Goal: Task Accomplishment & Management: Manage account settings

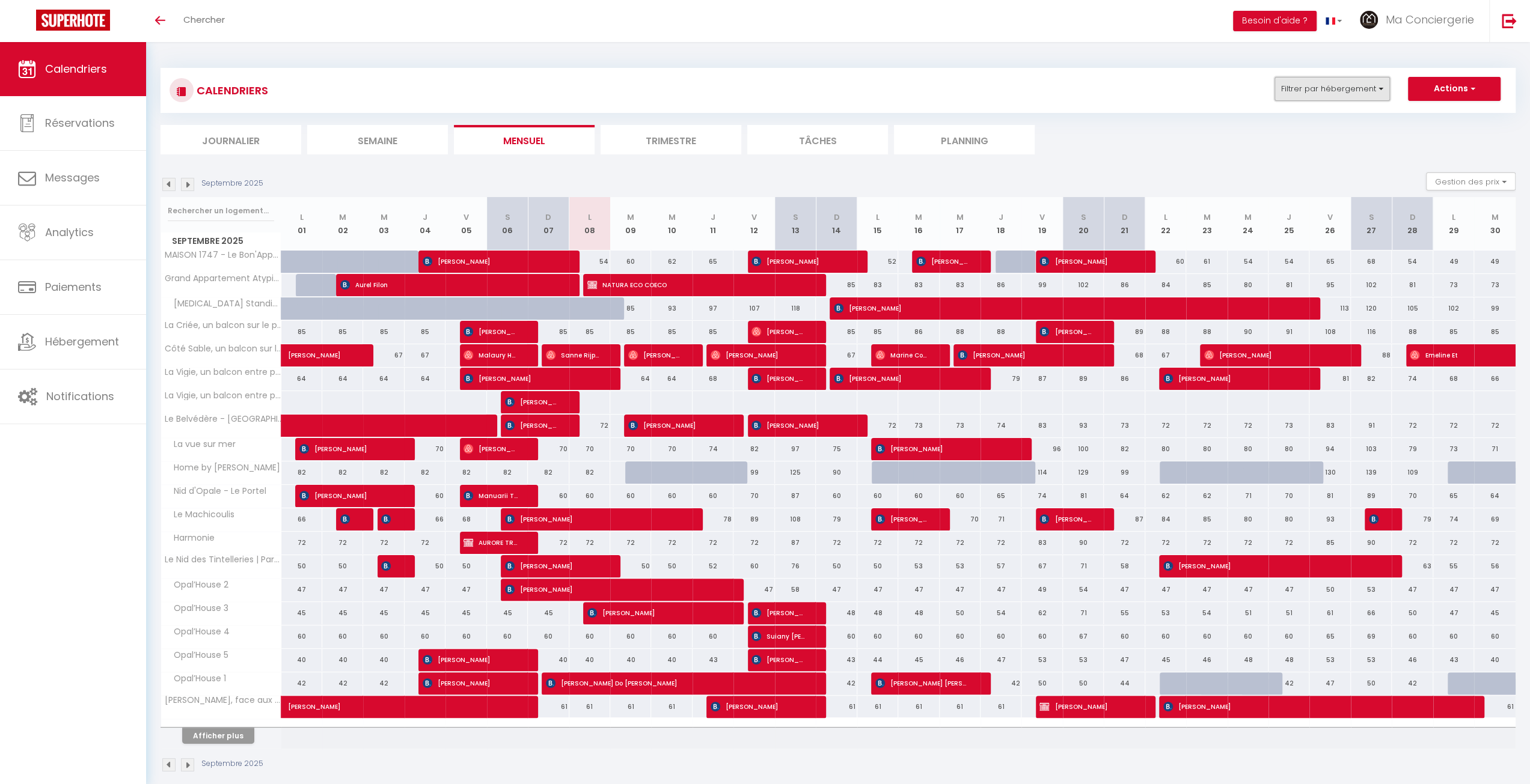
click at [1344, 88] on button "Filtrer par hébergement" at bounding box center [1331, 89] width 115 height 24
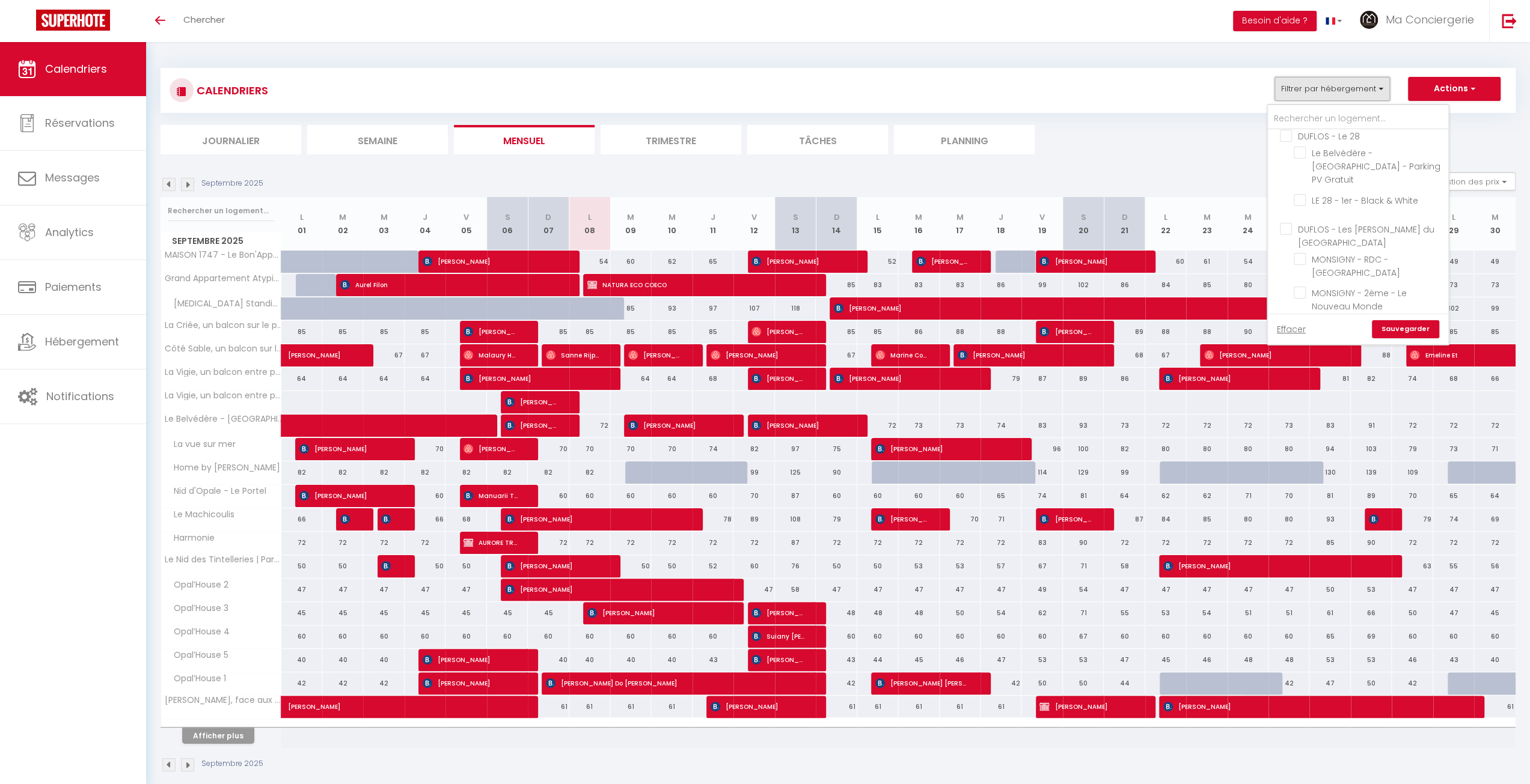
scroll to position [120, 0]
click at [1151, 171] on section "[DATE] Gestion des prix Nb Nuits minimum Règles Disponibilité [DATE] L 01 M 02 …" at bounding box center [838, 472] width 1355 height 624
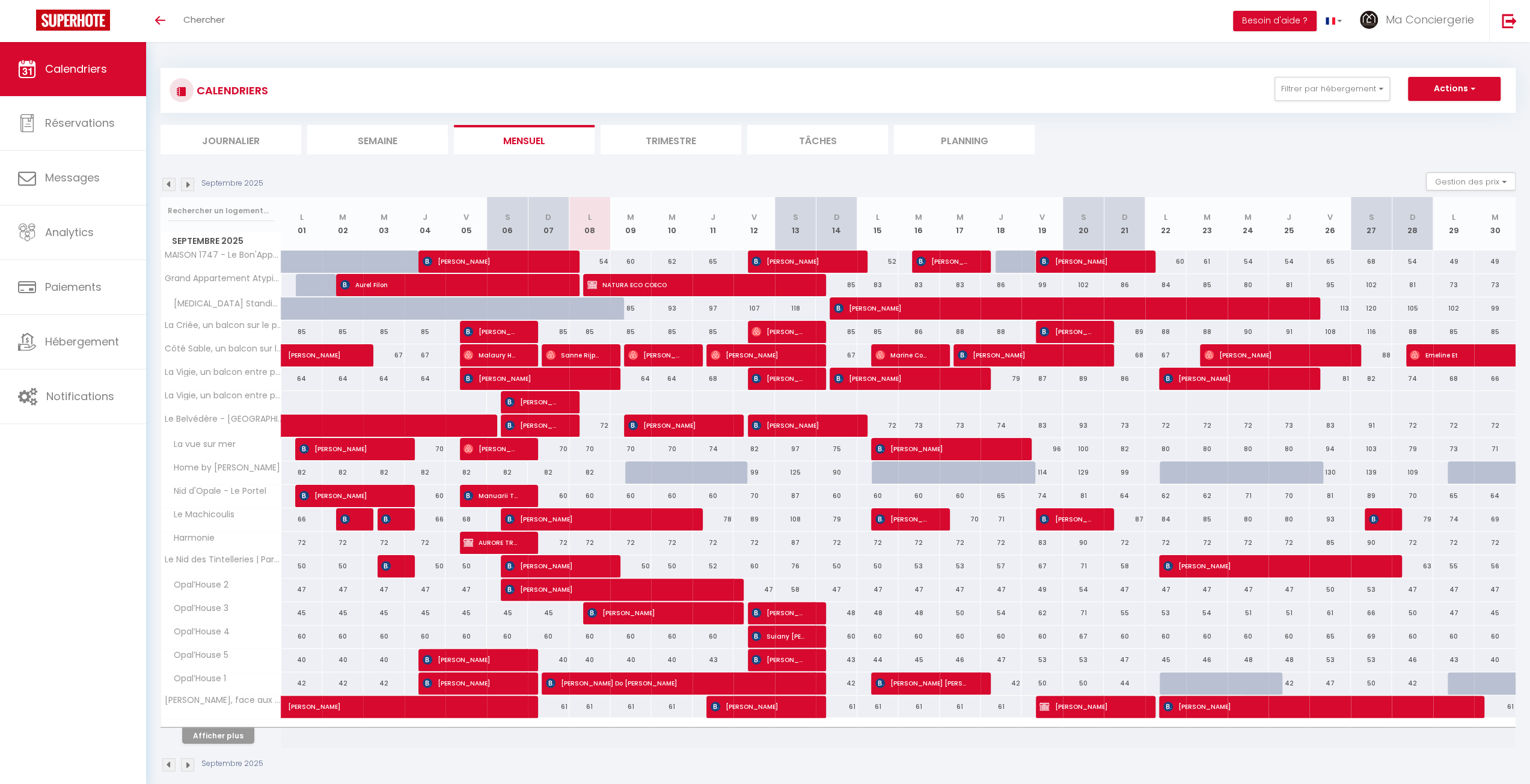
click at [228, 136] on li "Journalier" at bounding box center [230, 140] width 140 height 30
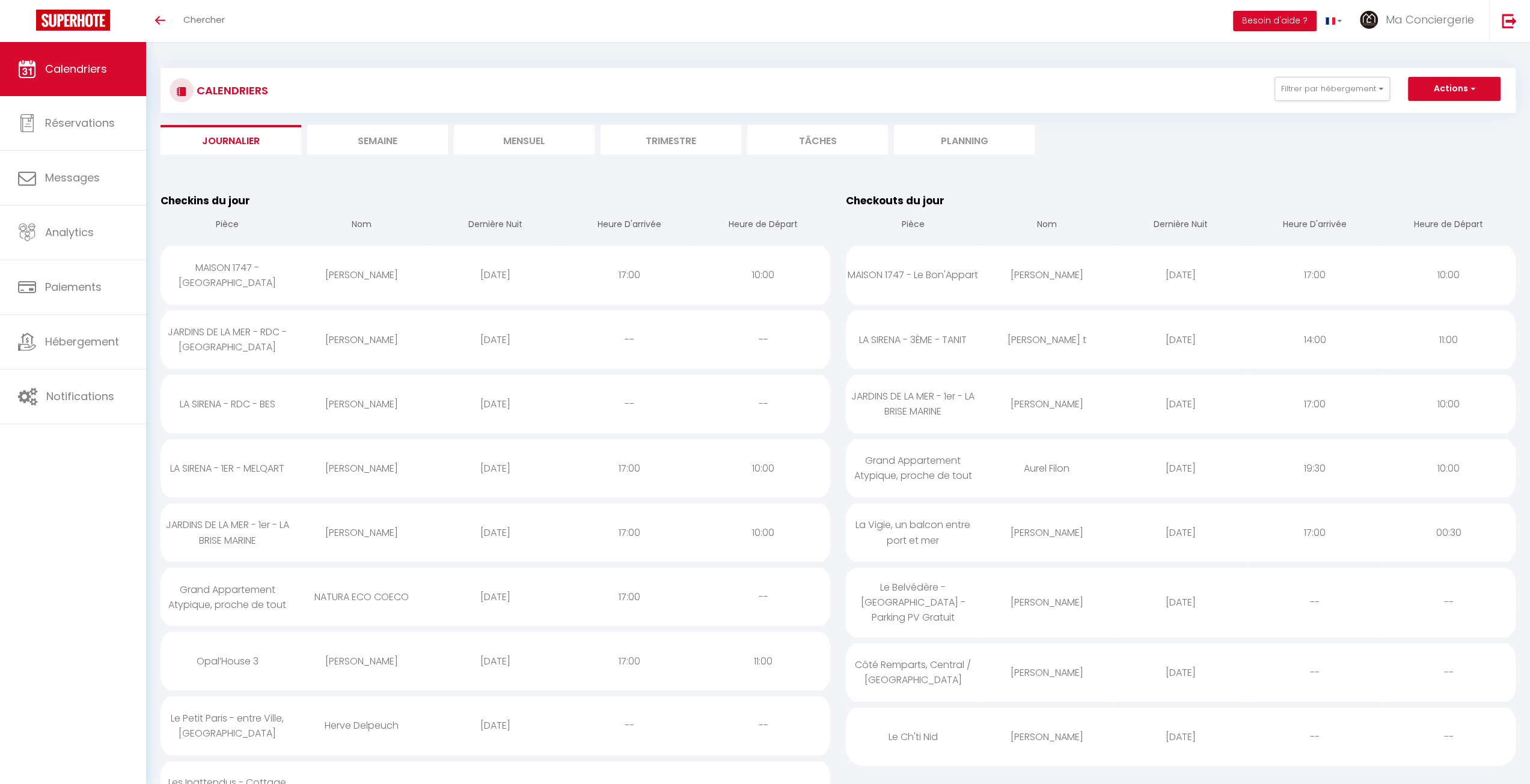
click at [558, 143] on li "Mensuel" at bounding box center [524, 140] width 140 height 30
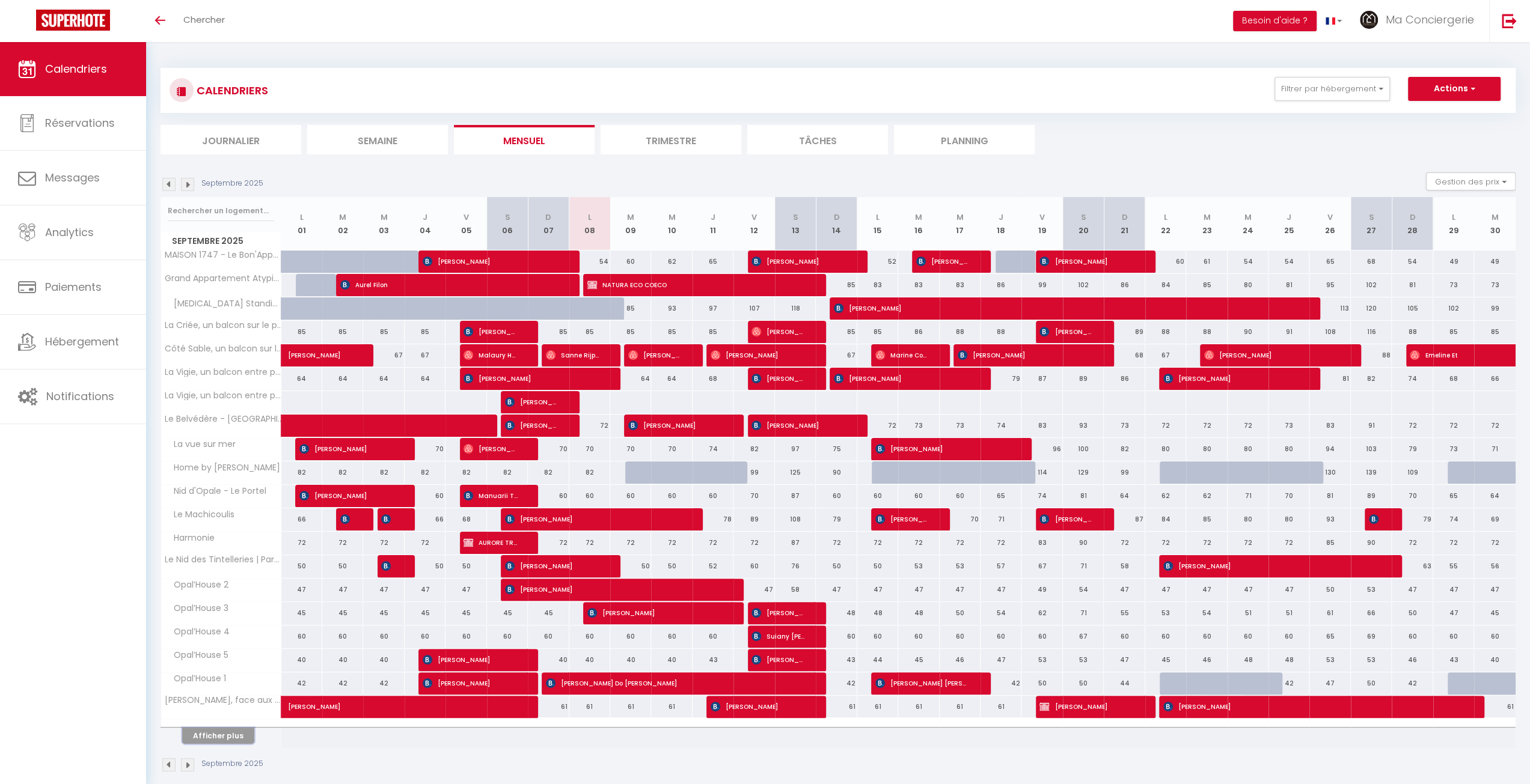
click at [234, 733] on button "Afficher plus" at bounding box center [218, 736] width 72 height 16
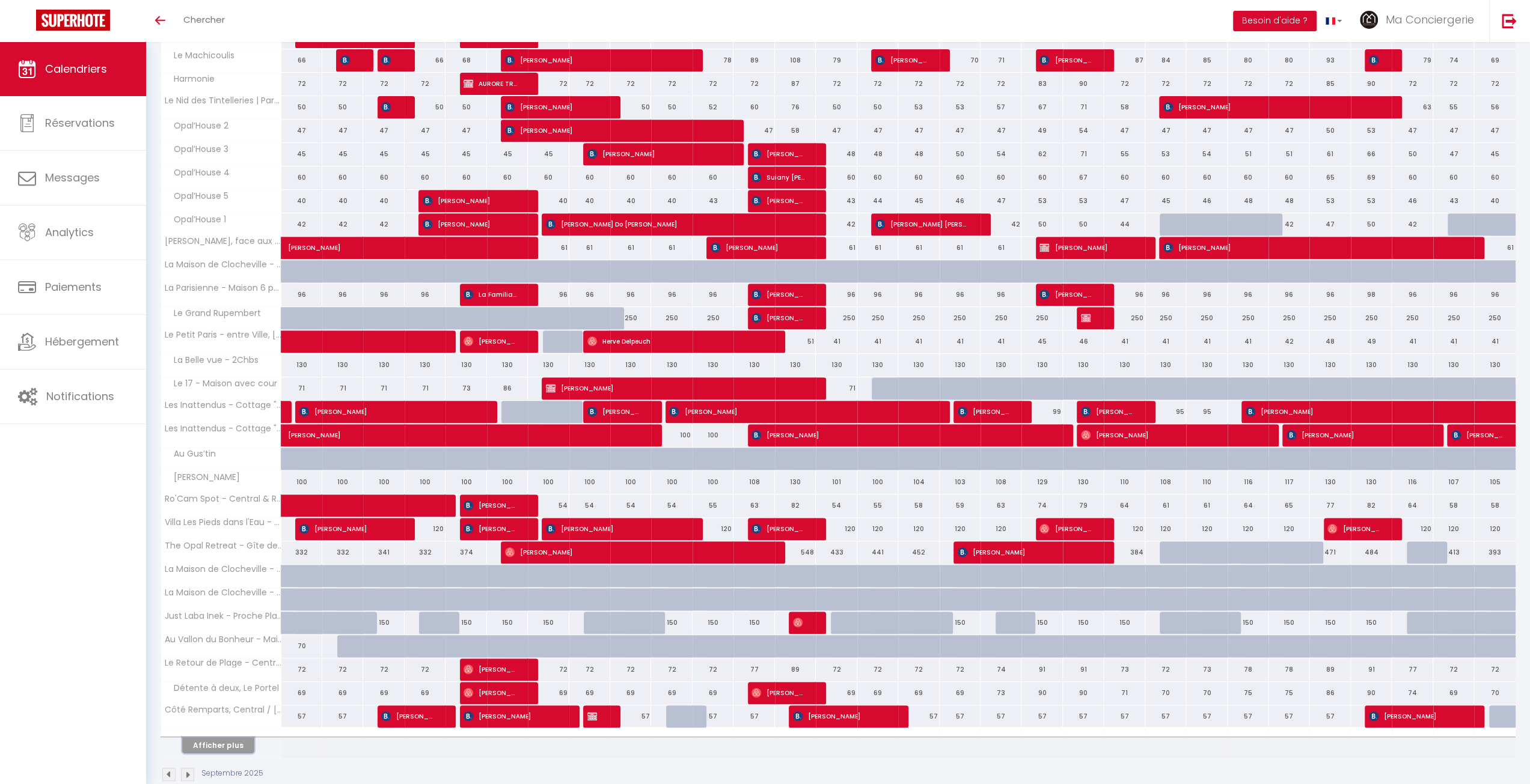
scroll to position [473, 0]
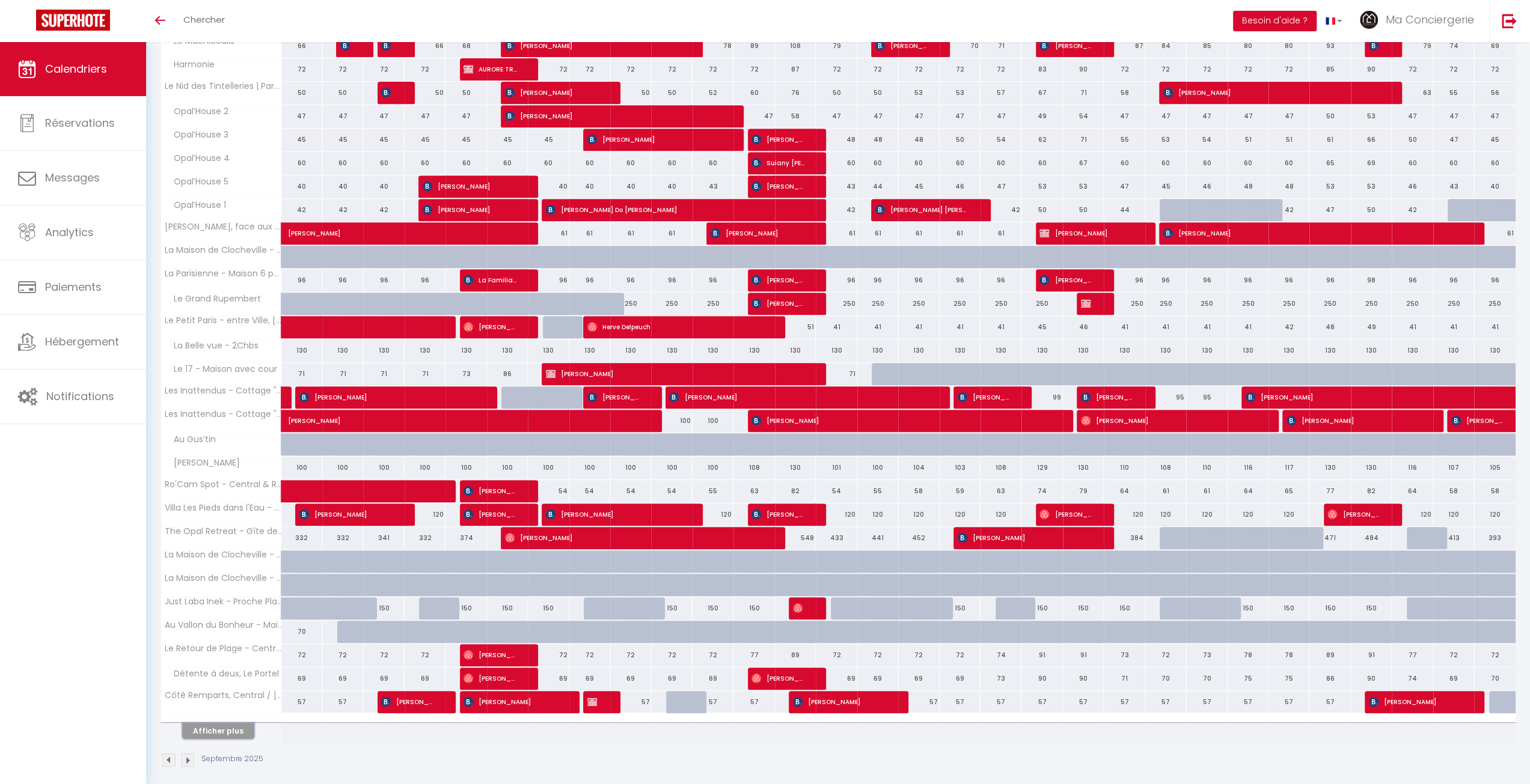
click at [221, 723] on button "Afficher plus" at bounding box center [218, 731] width 72 height 16
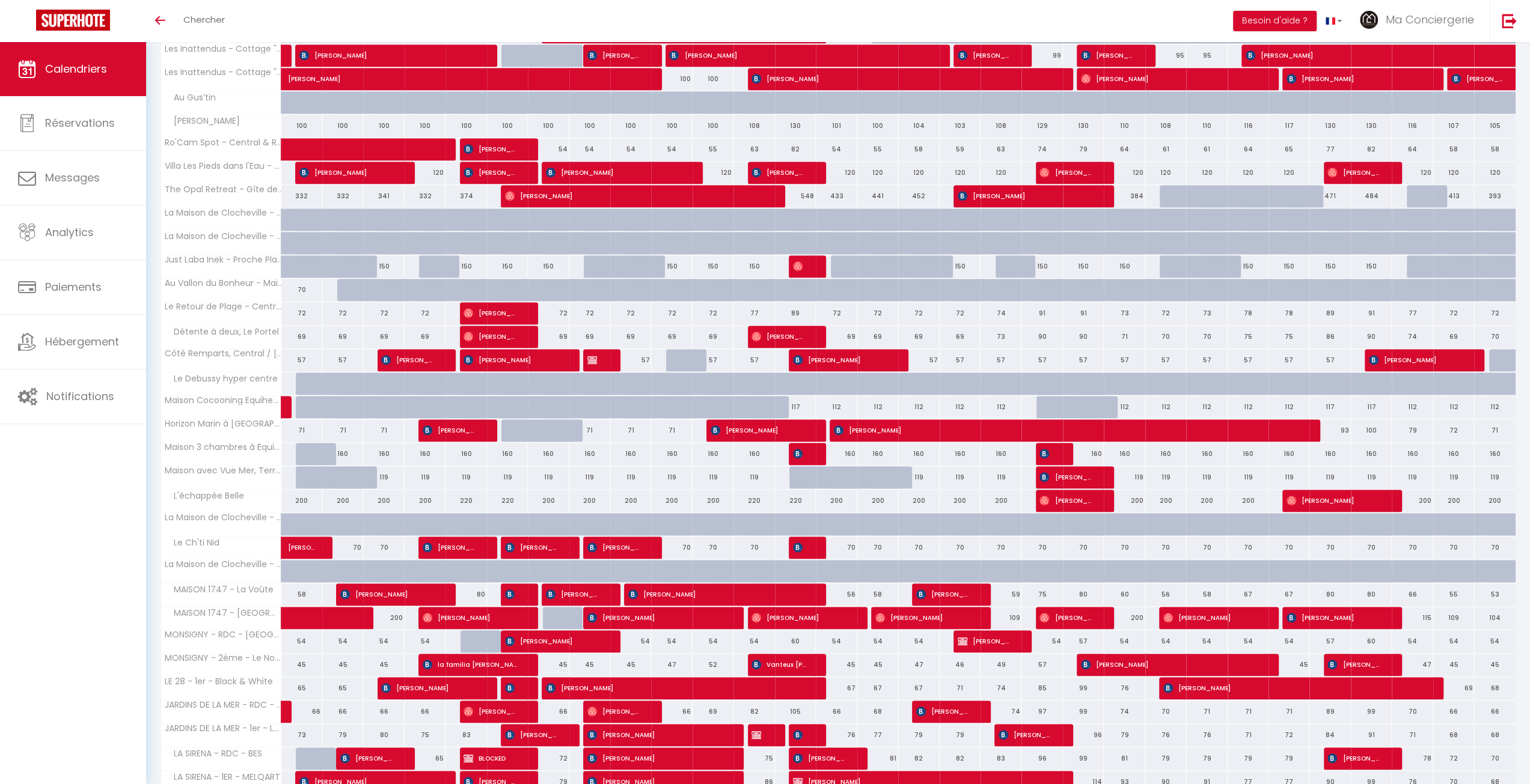
scroll to position [938, 0]
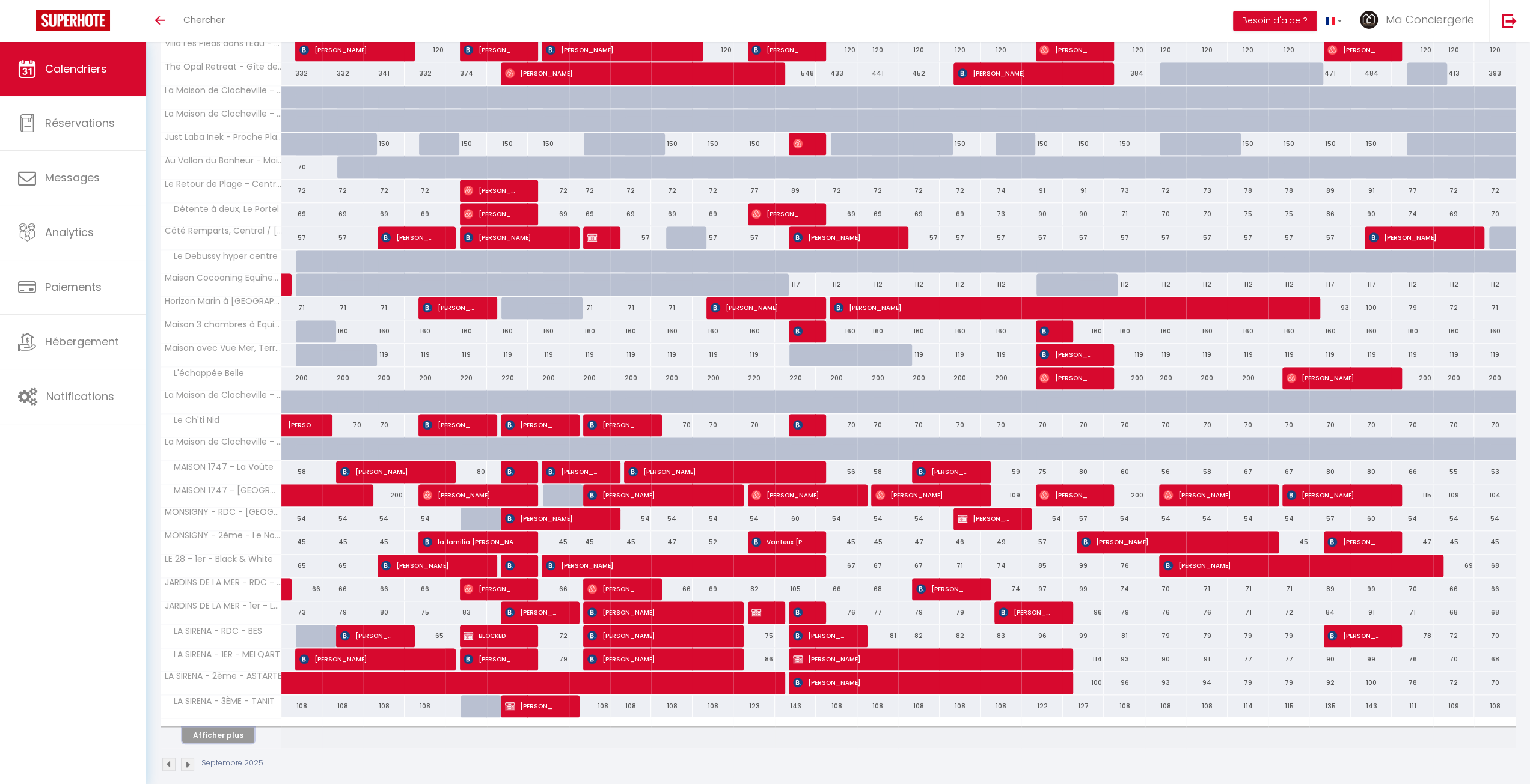
click at [219, 727] on button "Afficher plus" at bounding box center [218, 735] width 72 height 16
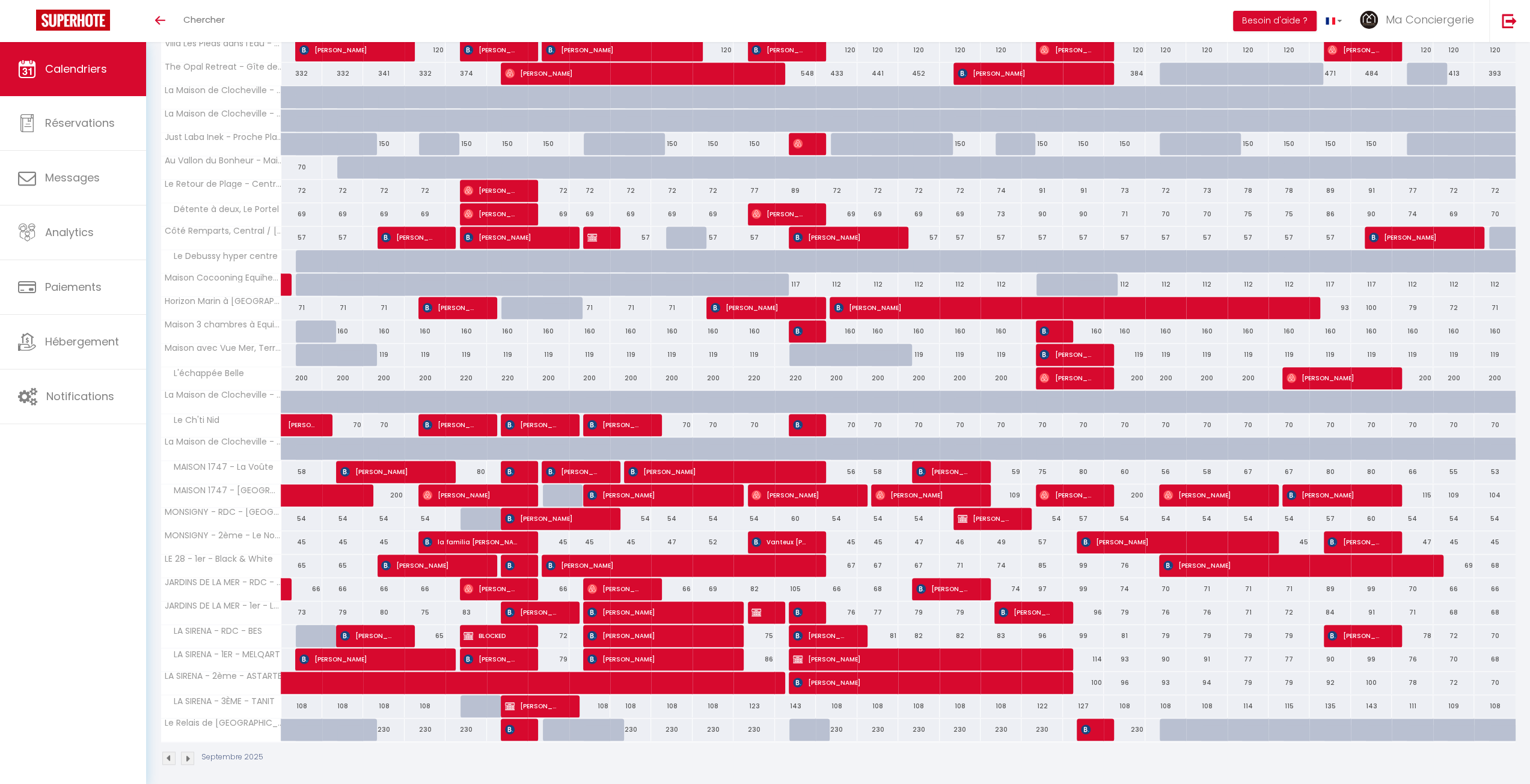
scroll to position [933, 0]
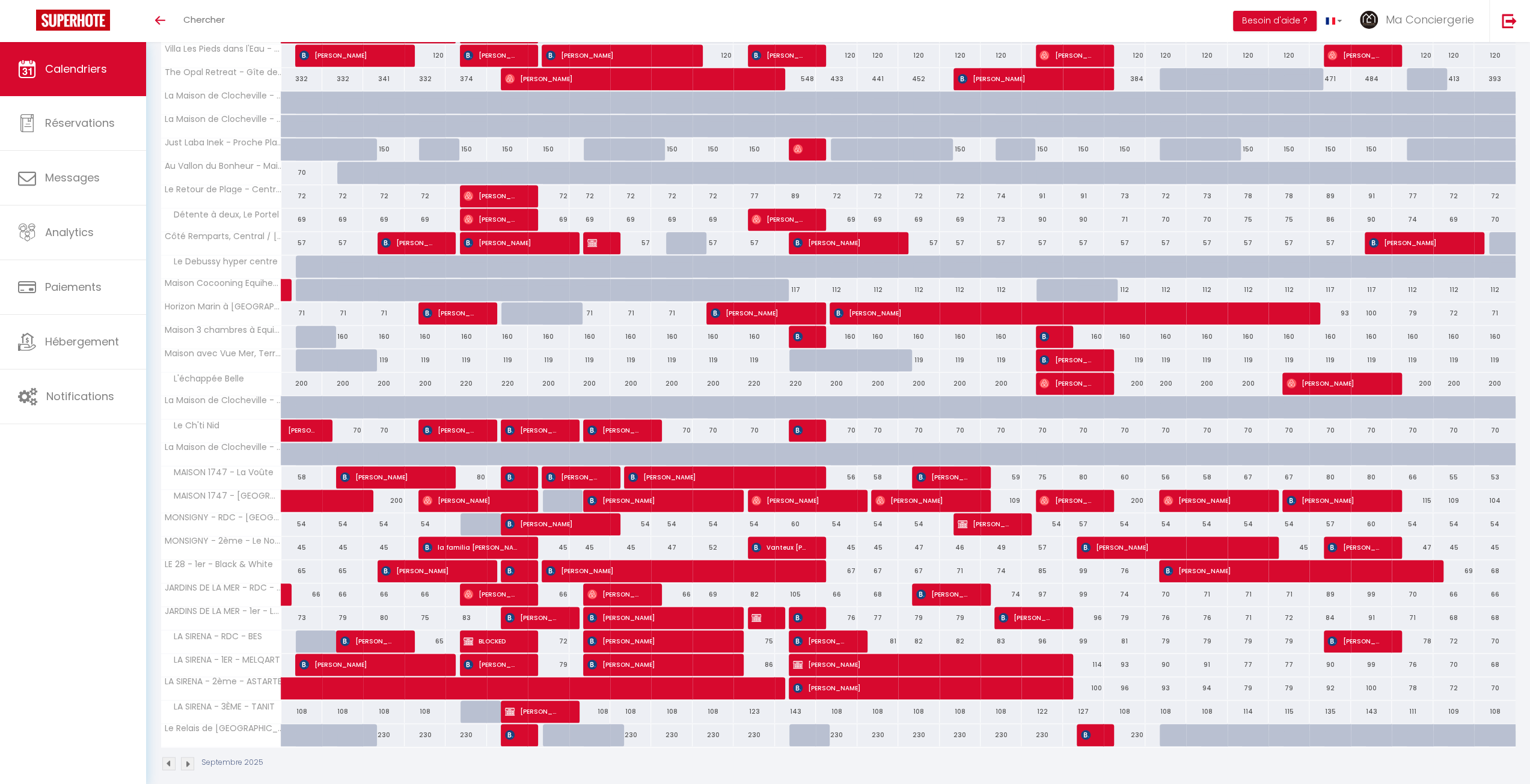
click at [809, 607] on div at bounding box center [809, 618] width 41 height 23
click at [799, 613] on img at bounding box center [797, 618] width 10 height 10
select select "OK"
select select "KO"
select select "0"
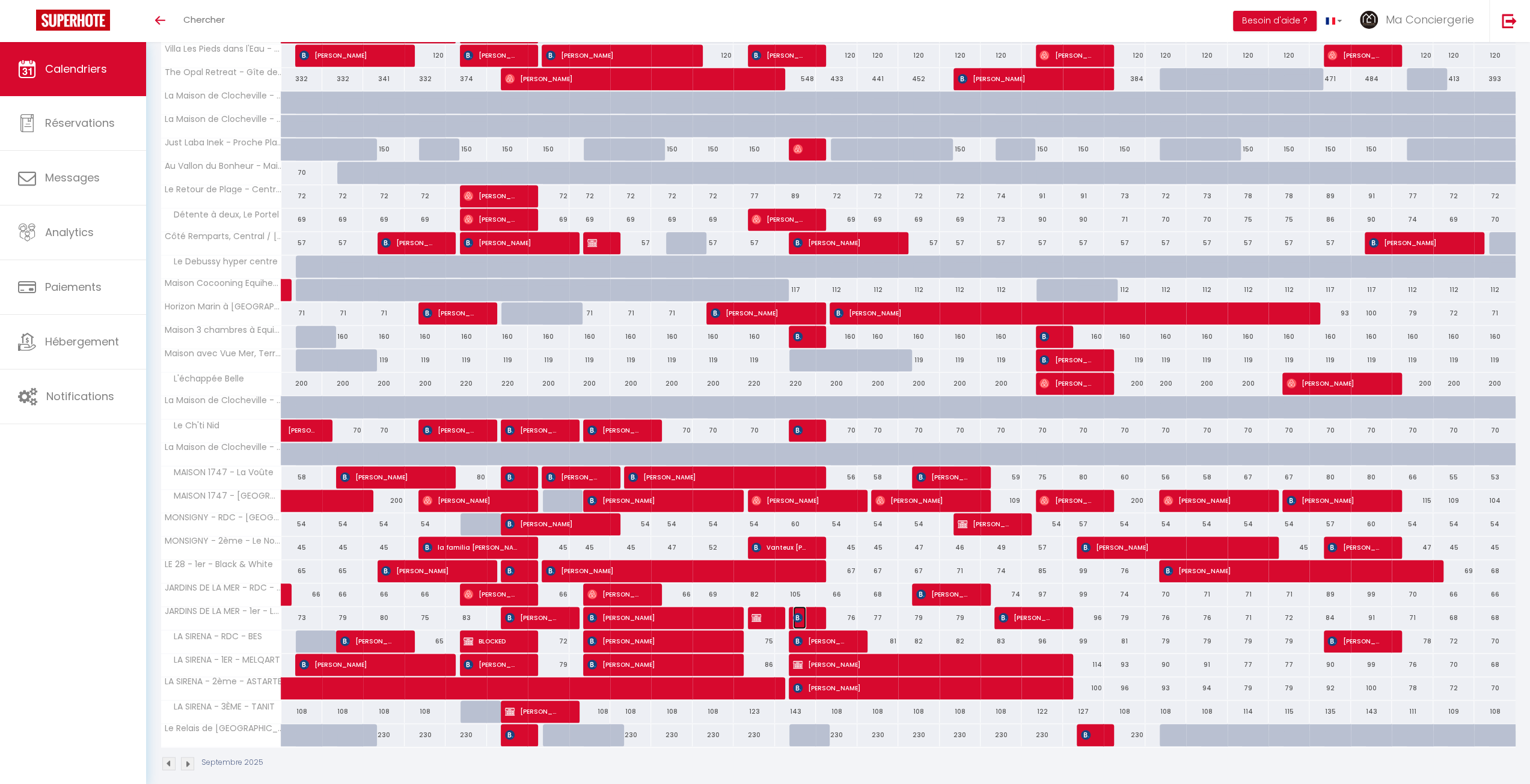
select select "0"
select select "1"
select select
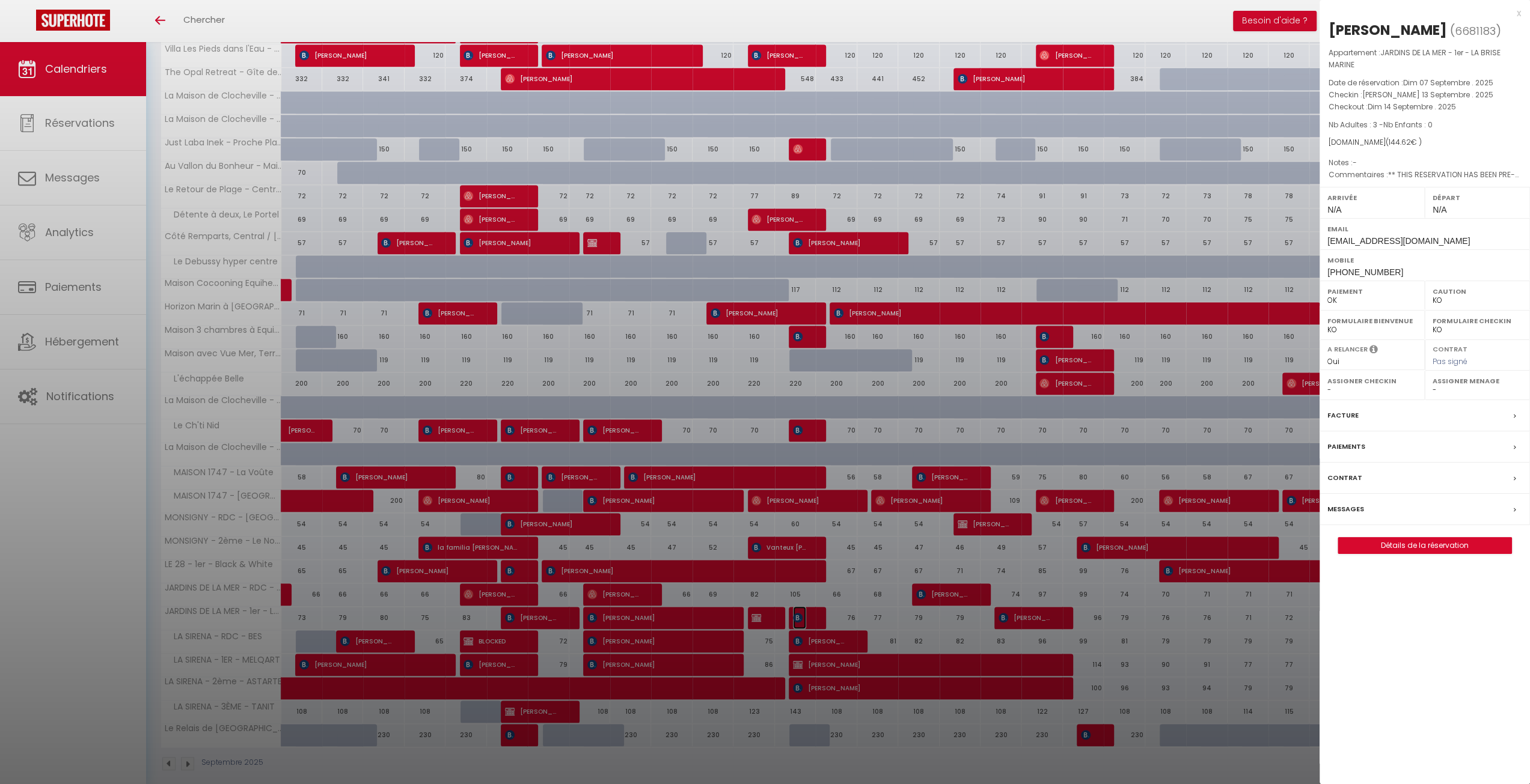
select select "26218"
click at [789, 605] on div at bounding box center [765, 392] width 1530 height 784
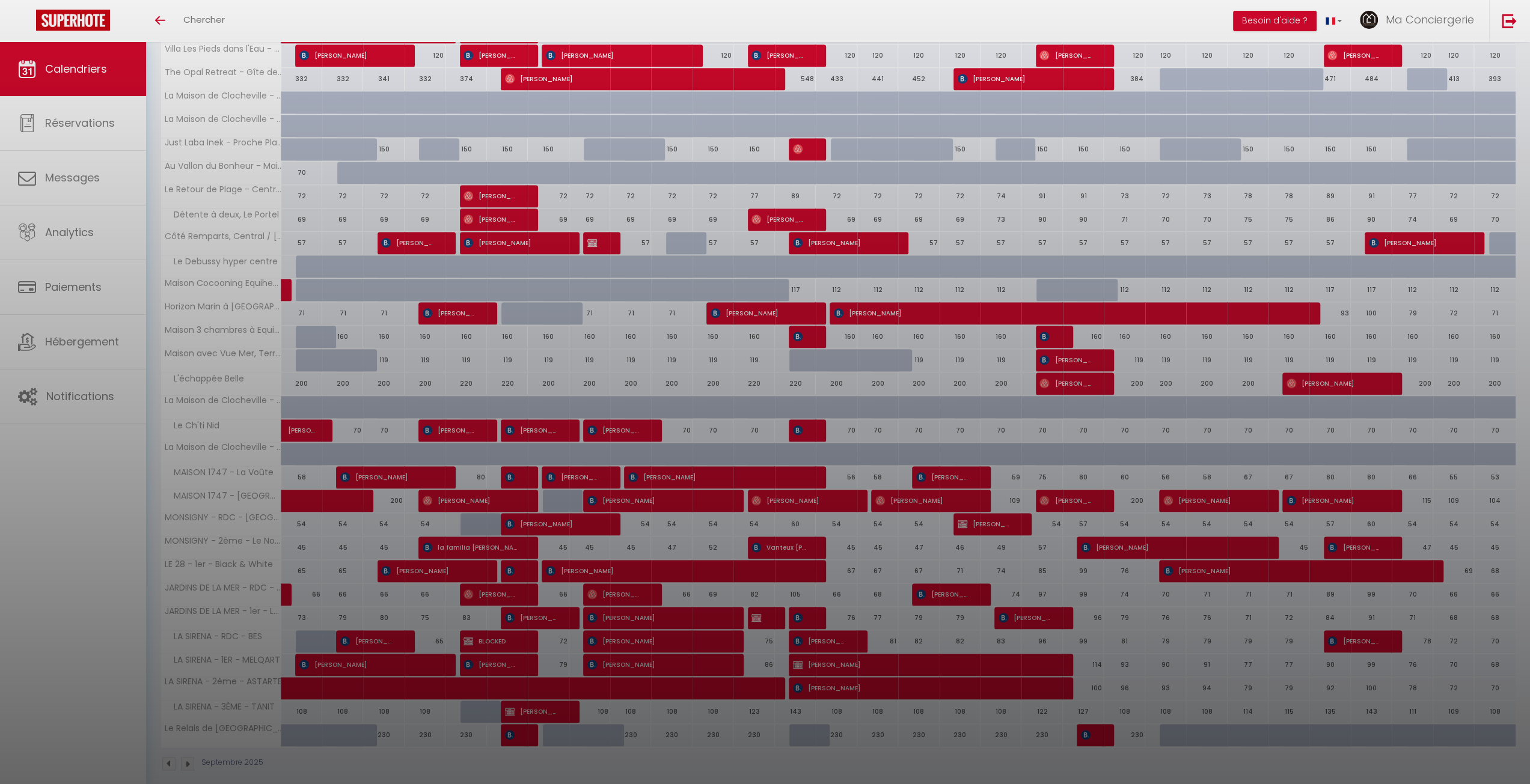
click at [763, 606] on div at bounding box center [765, 392] width 1530 height 784
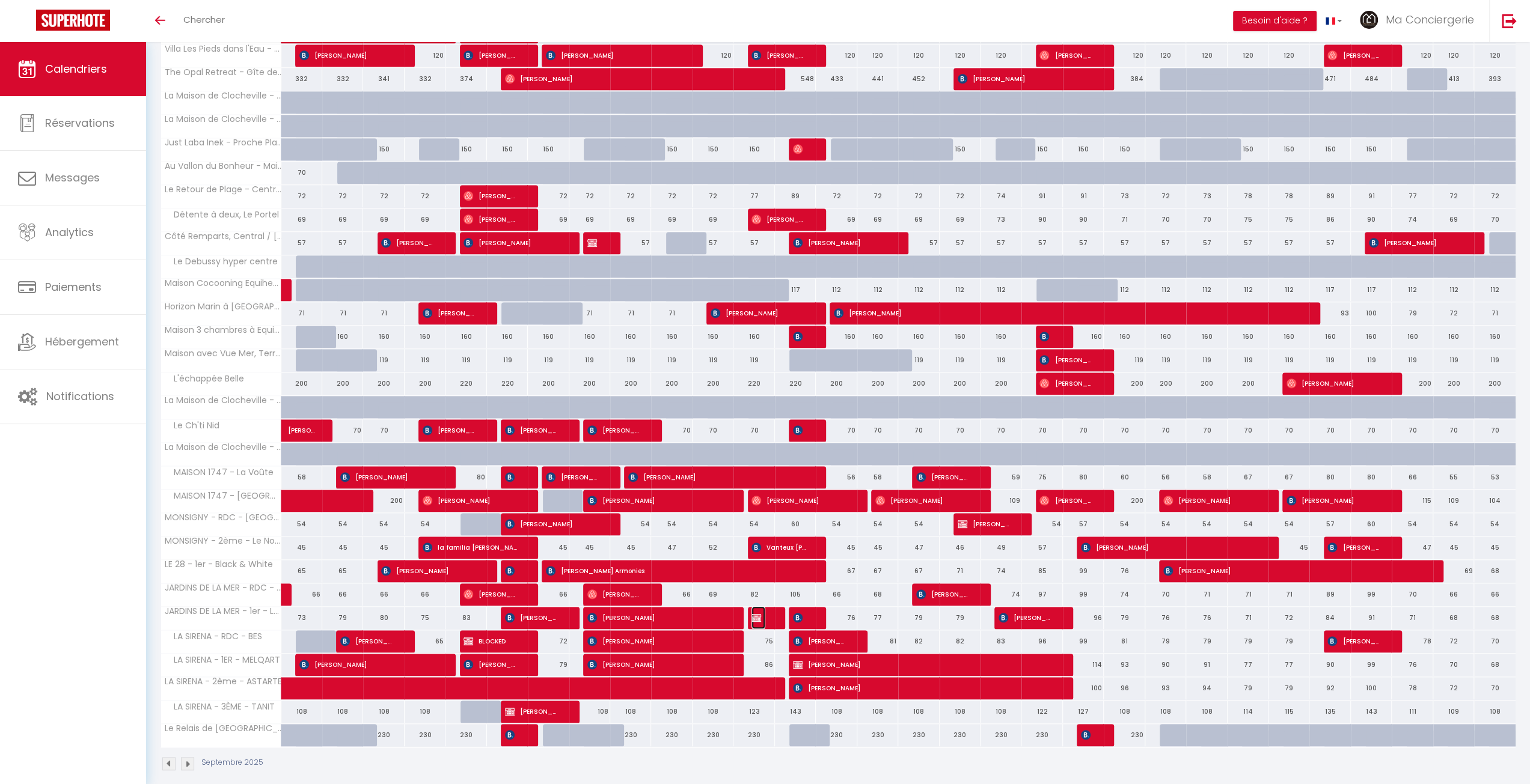
click at [763, 607] on span "[PERSON_NAME]" at bounding box center [758, 618] width 14 height 23
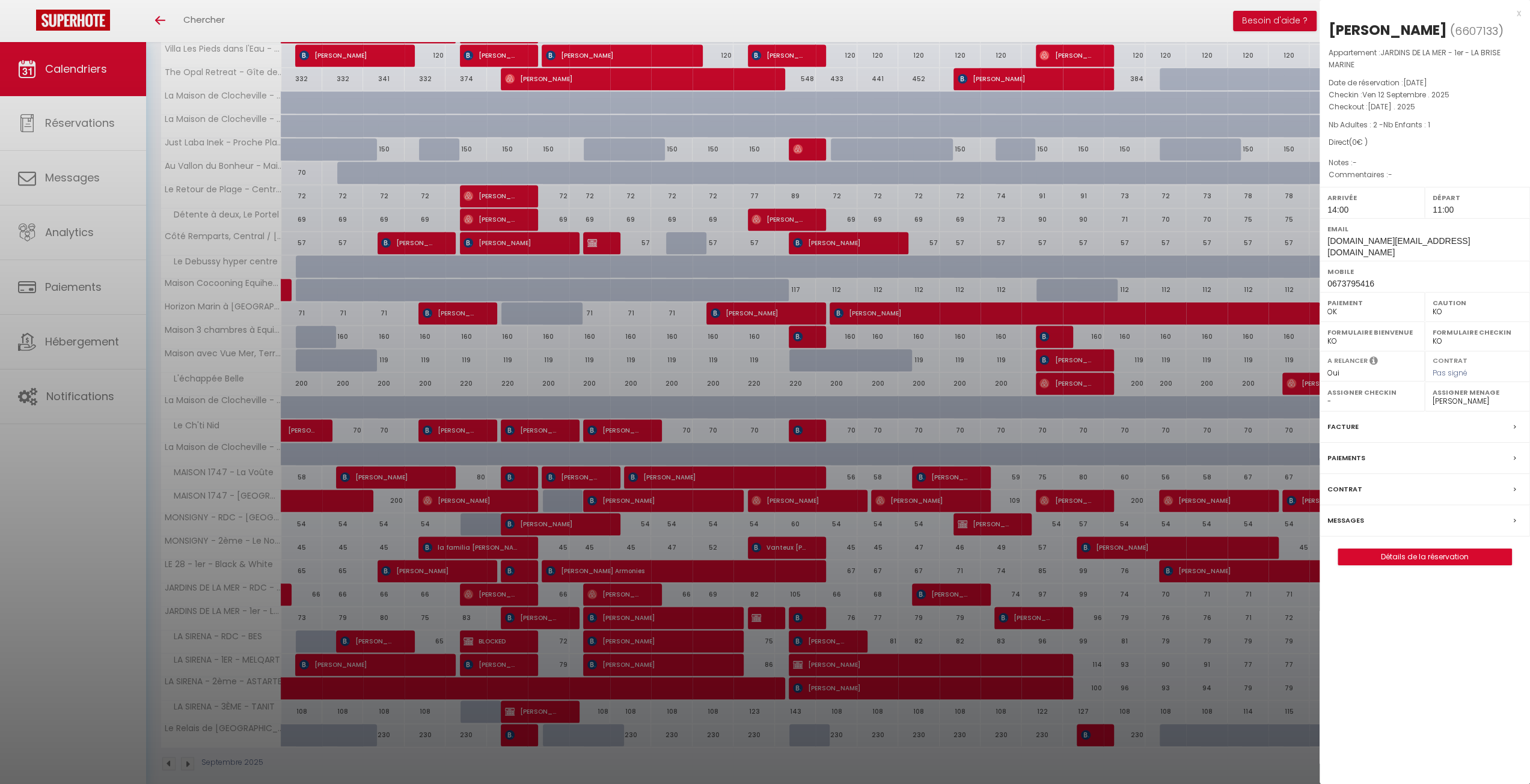
click at [763, 607] on div at bounding box center [765, 392] width 1530 height 784
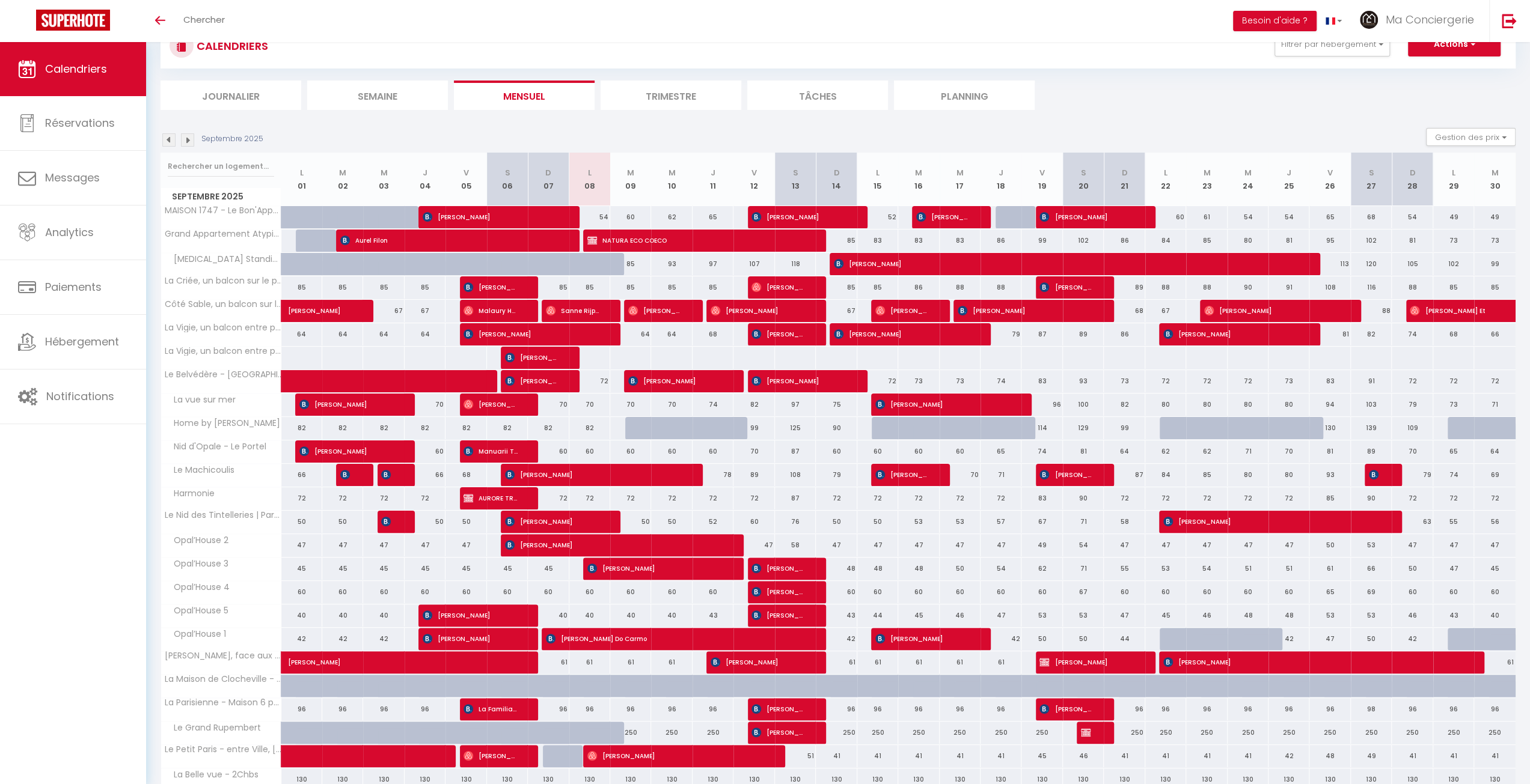
scroll to position [0, 0]
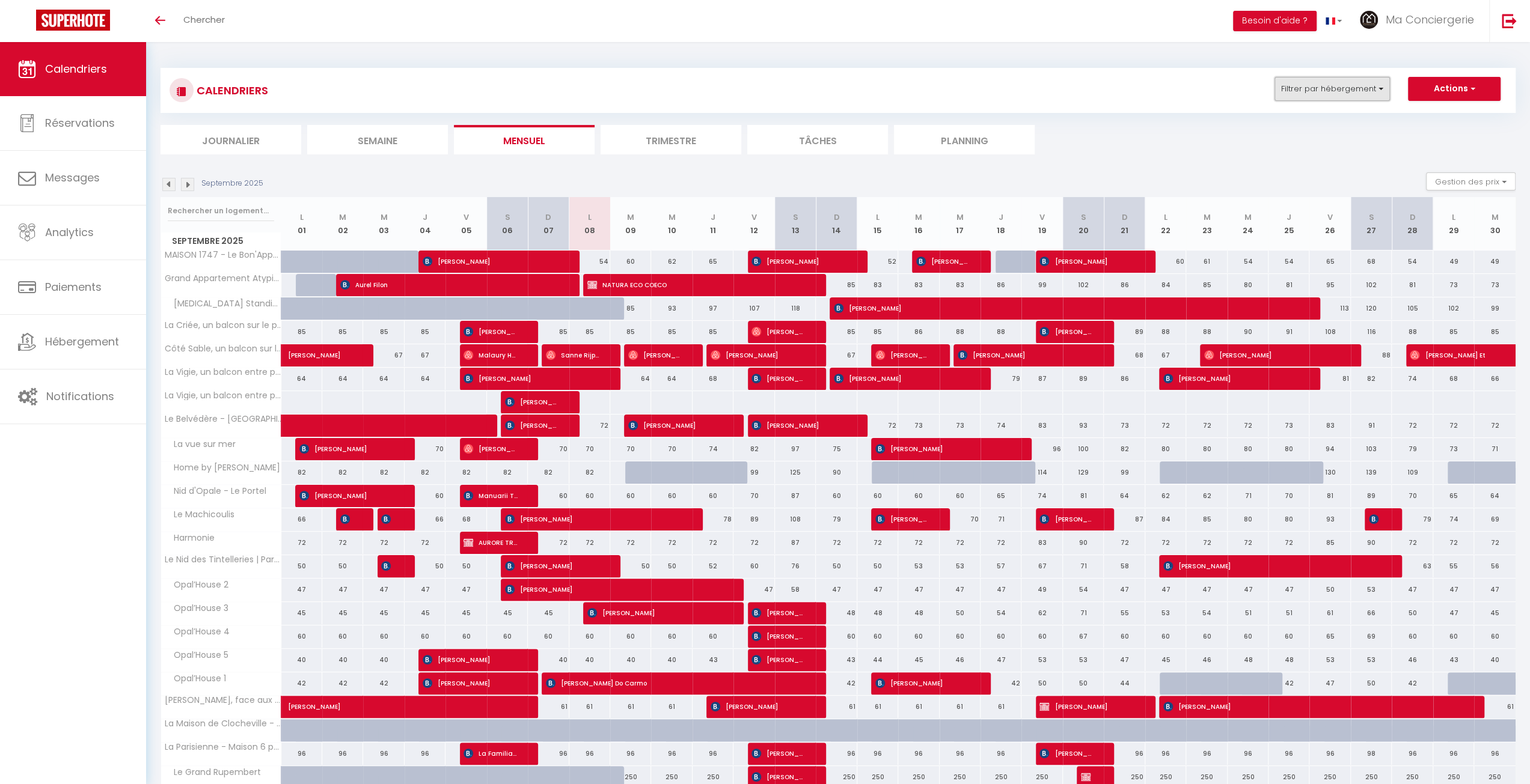
click at [1307, 87] on button "Filtrer par hébergement" at bounding box center [1331, 89] width 115 height 24
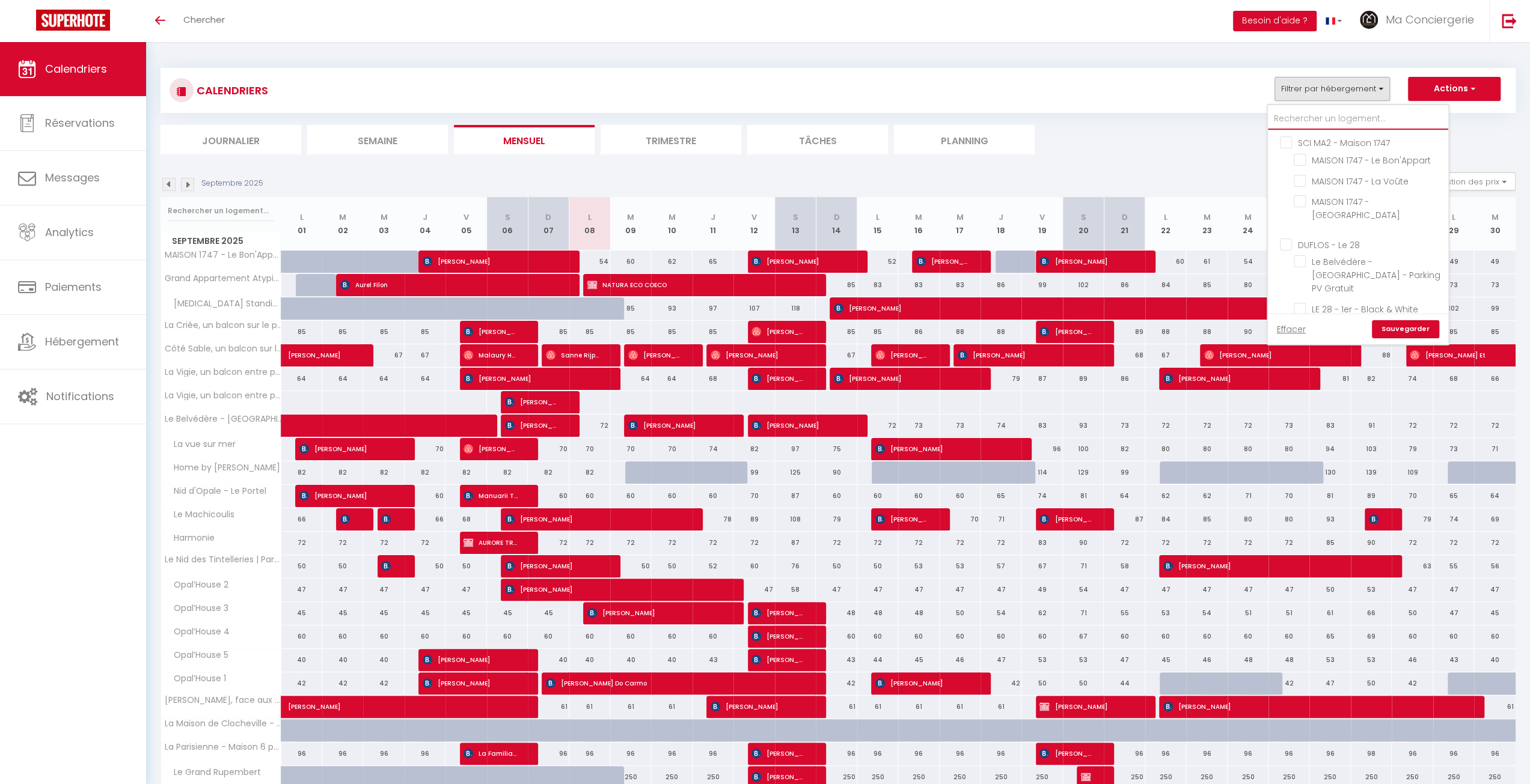
click at [1300, 112] on input "text" at bounding box center [1357, 119] width 180 height 22
type input "sa"
checkbox input "false"
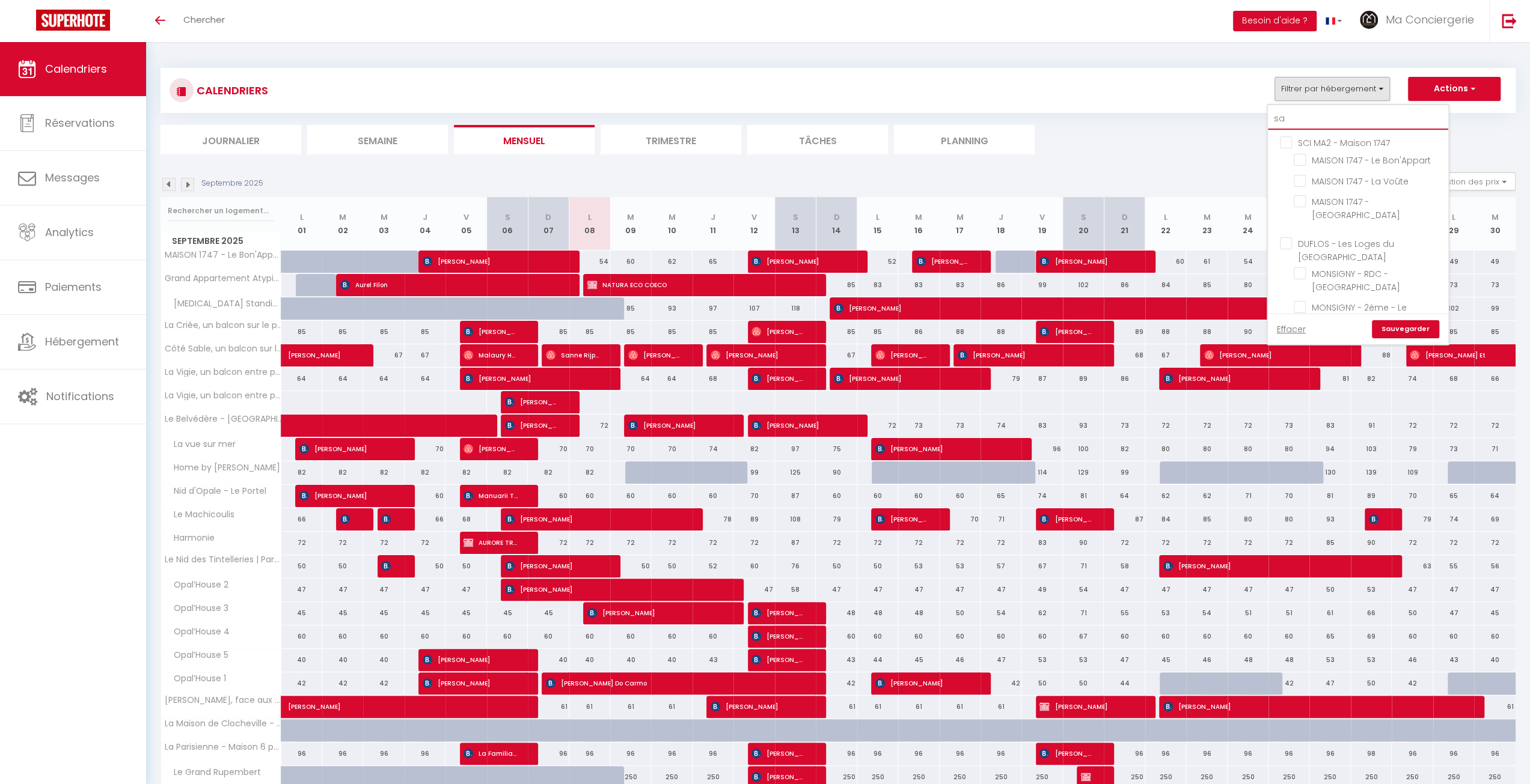
checkbox input "false"
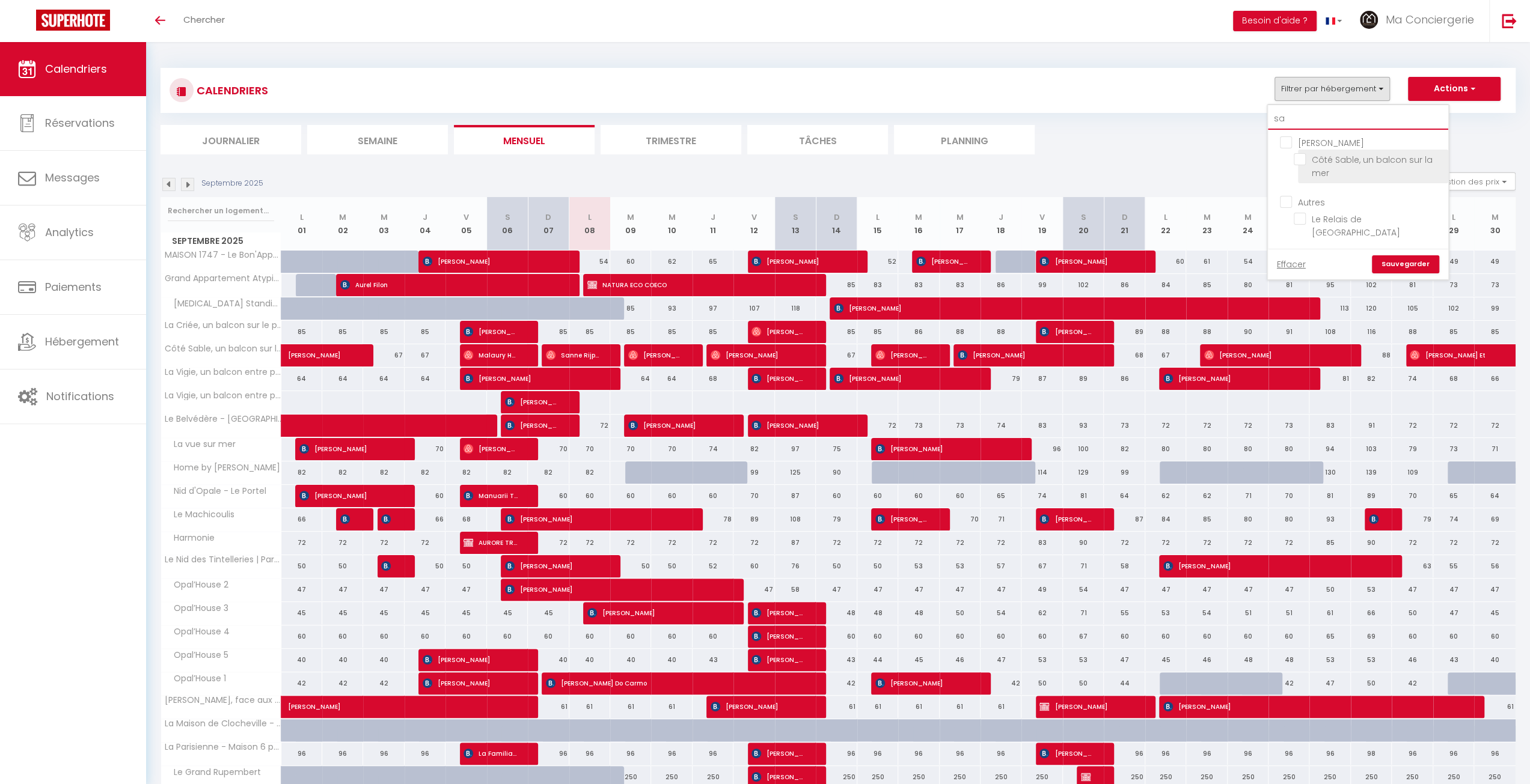
type input "sa"
click at [1339, 157] on input "Côté Sable, un balcon sur la mer" at bounding box center [1368, 159] width 150 height 12
checkbox input "true"
checkbox input "false"
click at [1402, 255] on link "Sauvegarder" at bounding box center [1405, 264] width 67 height 18
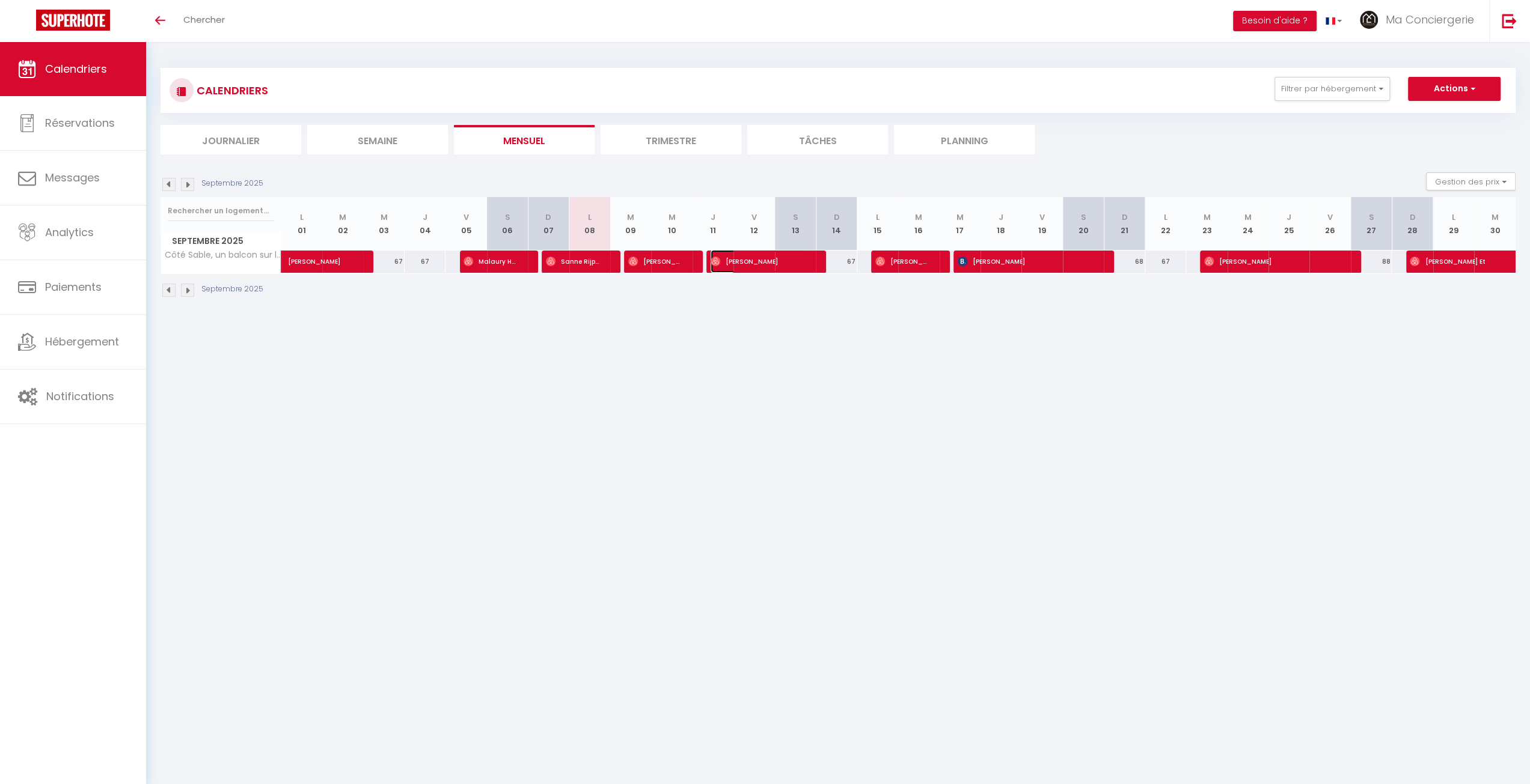
click at [716, 265] on img at bounding box center [715, 261] width 10 height 10
select select "OK"
select select "39912"
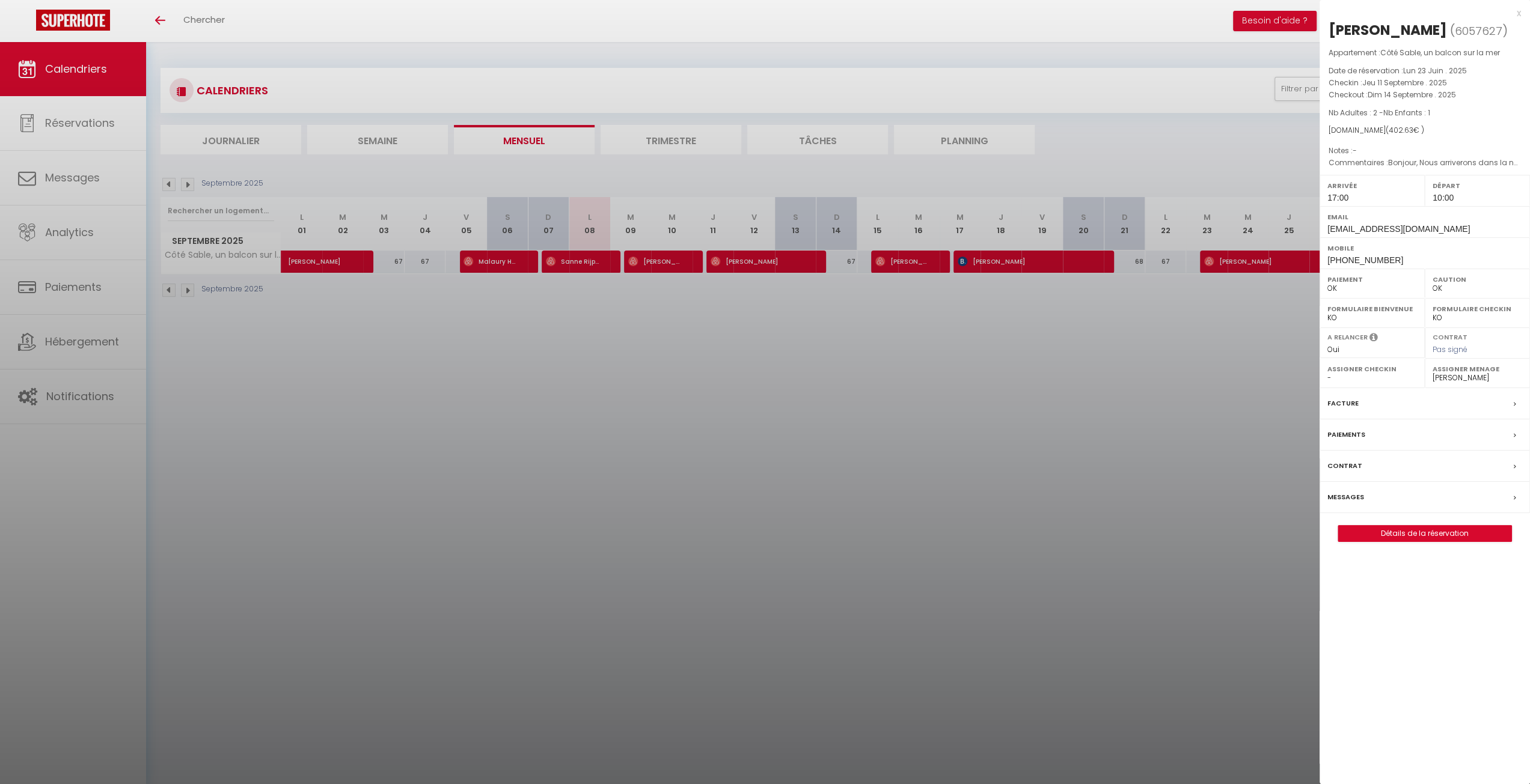
click at [1406, 78] on span "Jeu 11 Septembre . 2025" at bounding box center [1404, 82] width 85 height 10
click at [1413, 96] on span "Dim 14 Septembre . 2025" at bounding box center [1412, 94] width 88 height 10
click at [1432, 528] on link "Détails de la réservation" at bounding box center [1424, 534] width 173 height 16
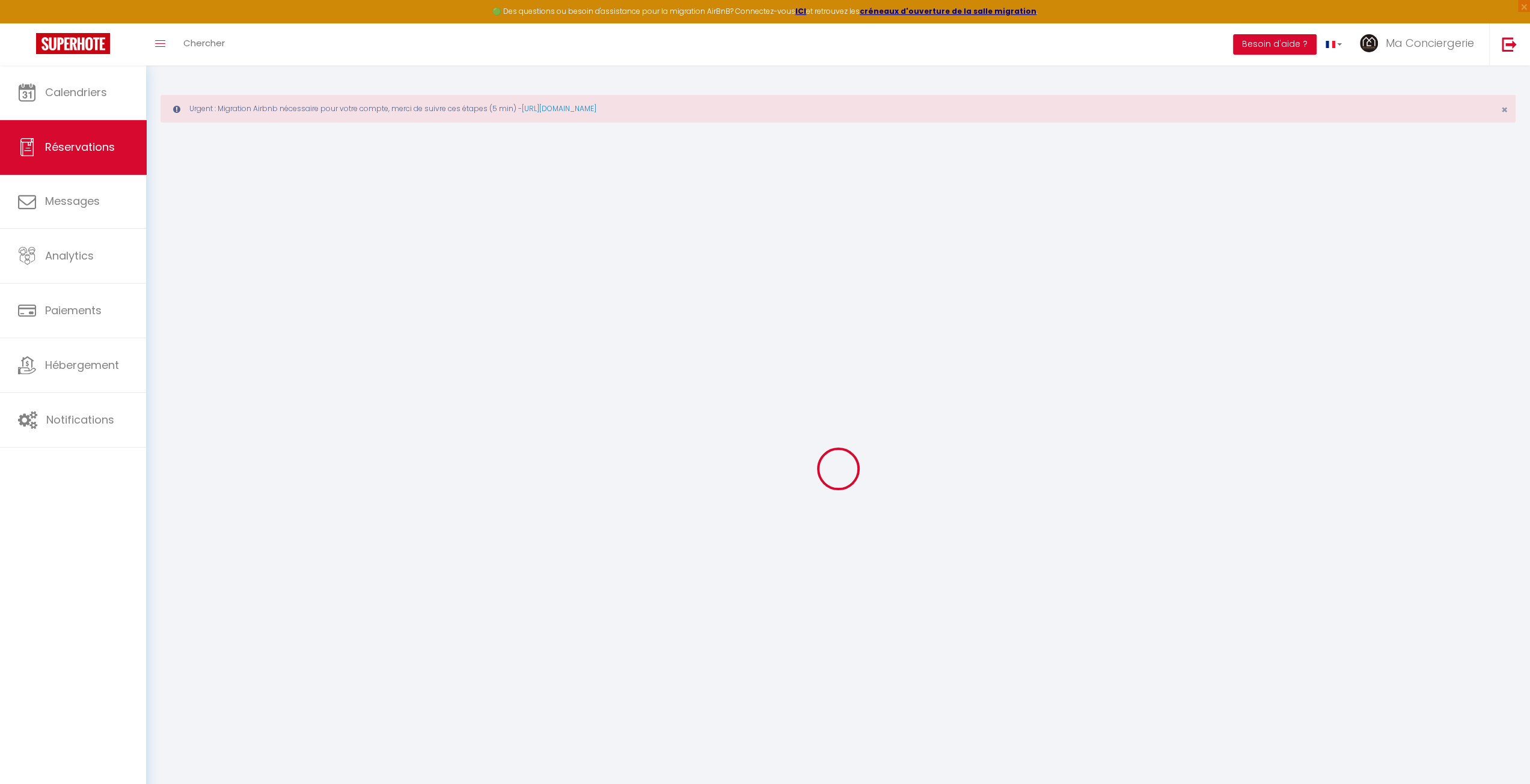
type input "[PERSON_NAME]"
type input "Lassaux"
type input "[EMAIL_ADDRESS][DOMAIN_NAME]"
type input "[PERSON_NAME][EMAIL_ADDRESS][PERSON_NAME][DOMAIN_NAME]"
type input "[PHONE_NUMBER]"
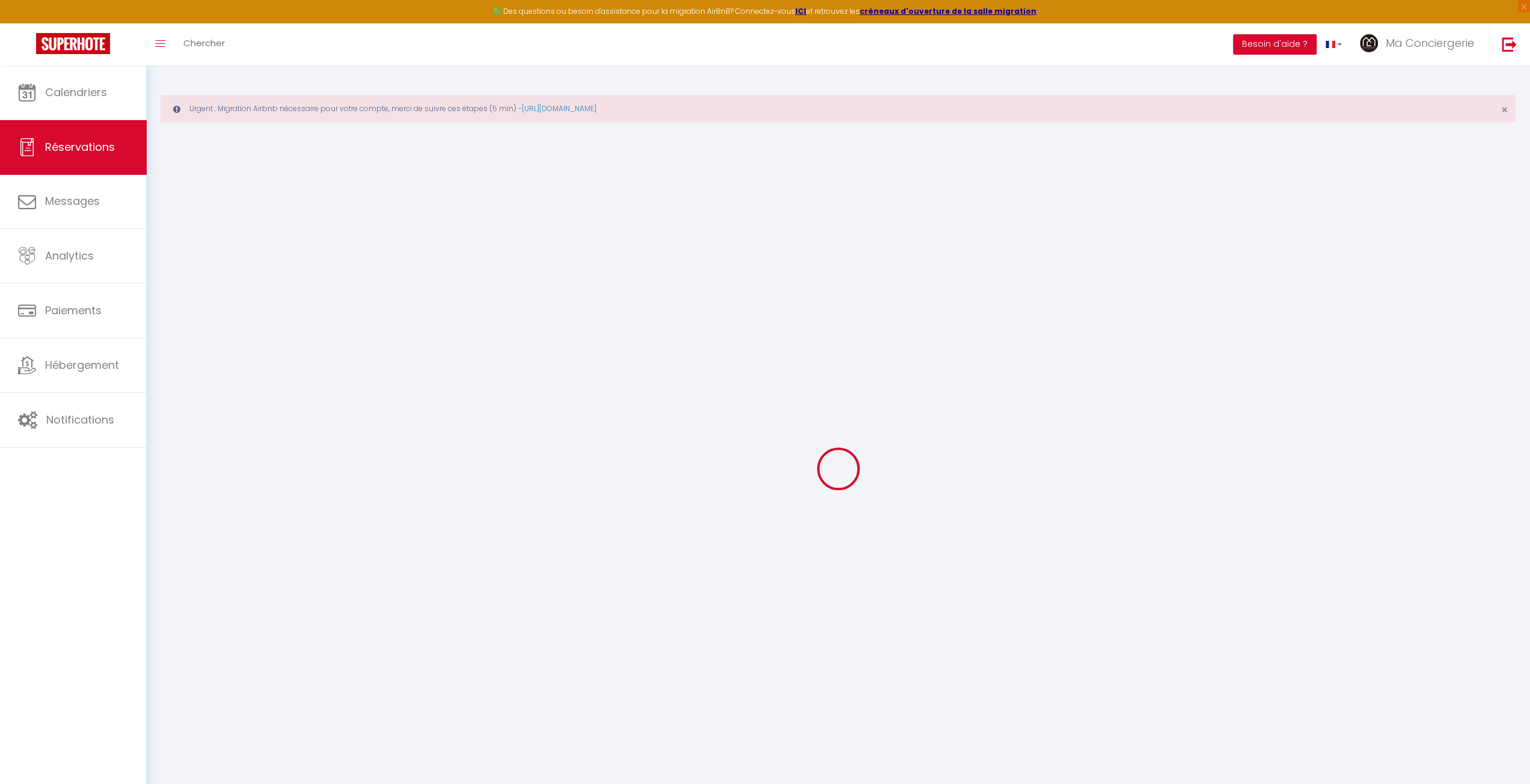
type input "[PHONE_NUMBER]"
select select "IE"
type input "70.56"
select select "52206"
select select "1"
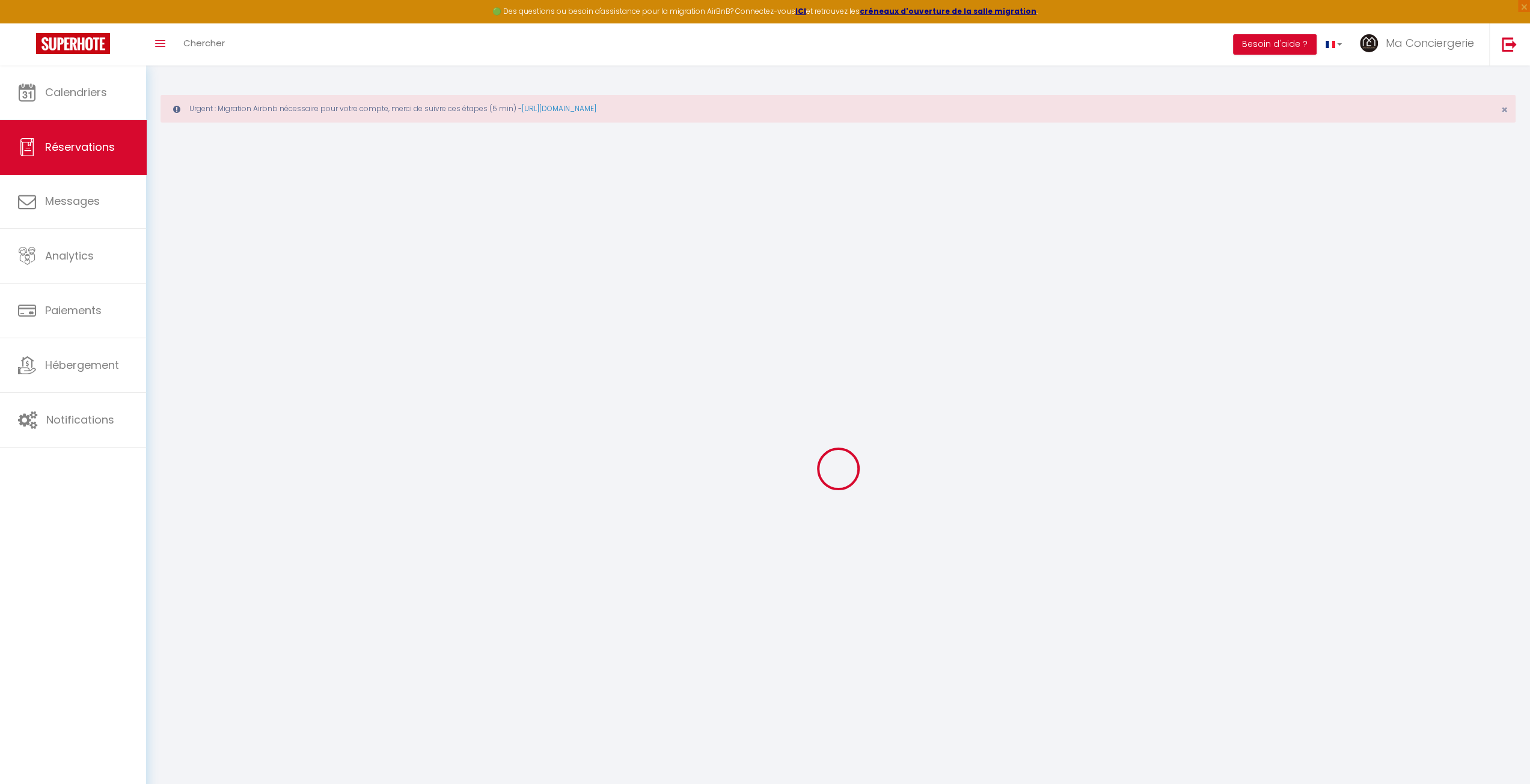
select select
type input "2"
type input "1"
select select "12"
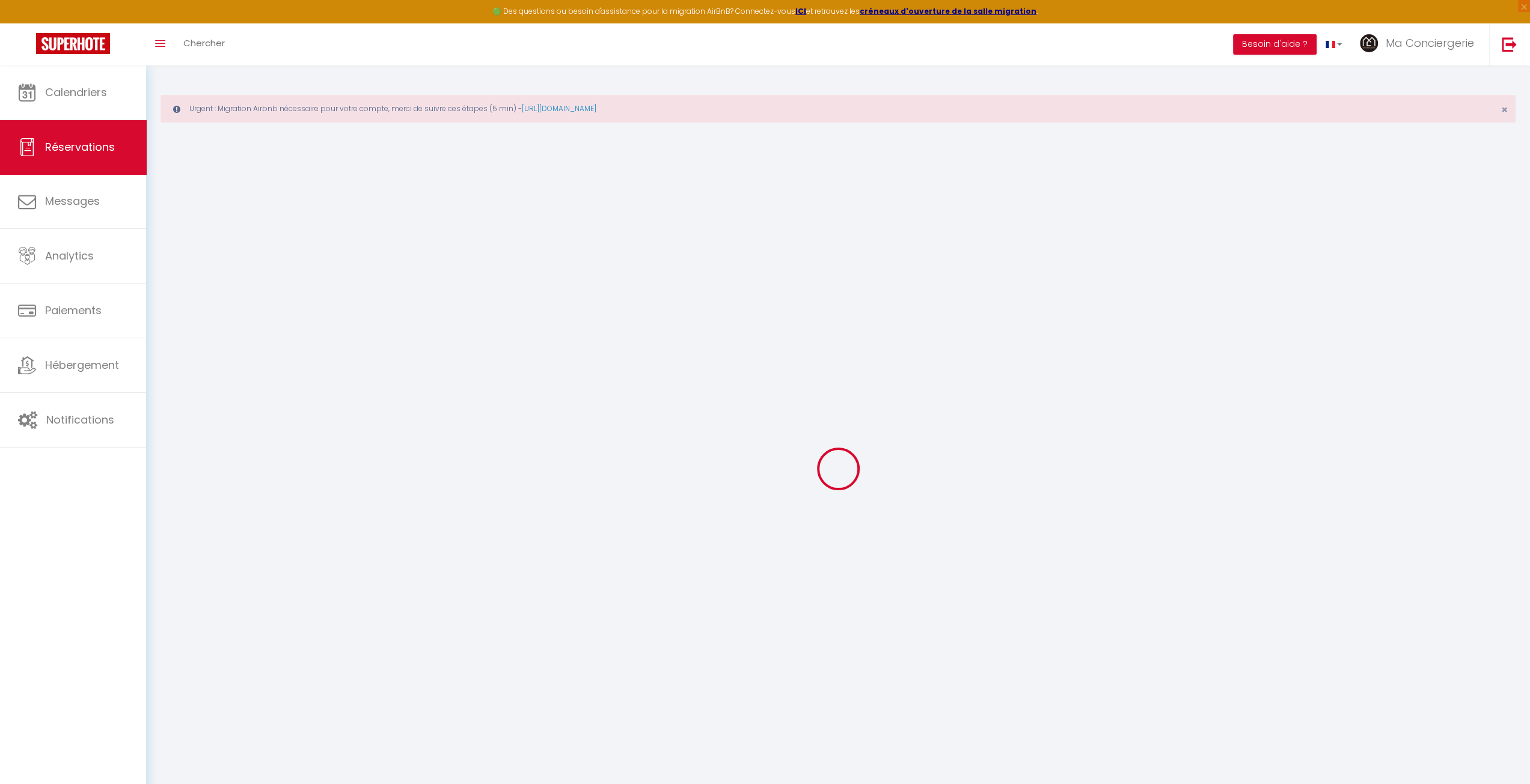
select select
type input "319"
checkbox input "false"
type input "0"
select select "1"
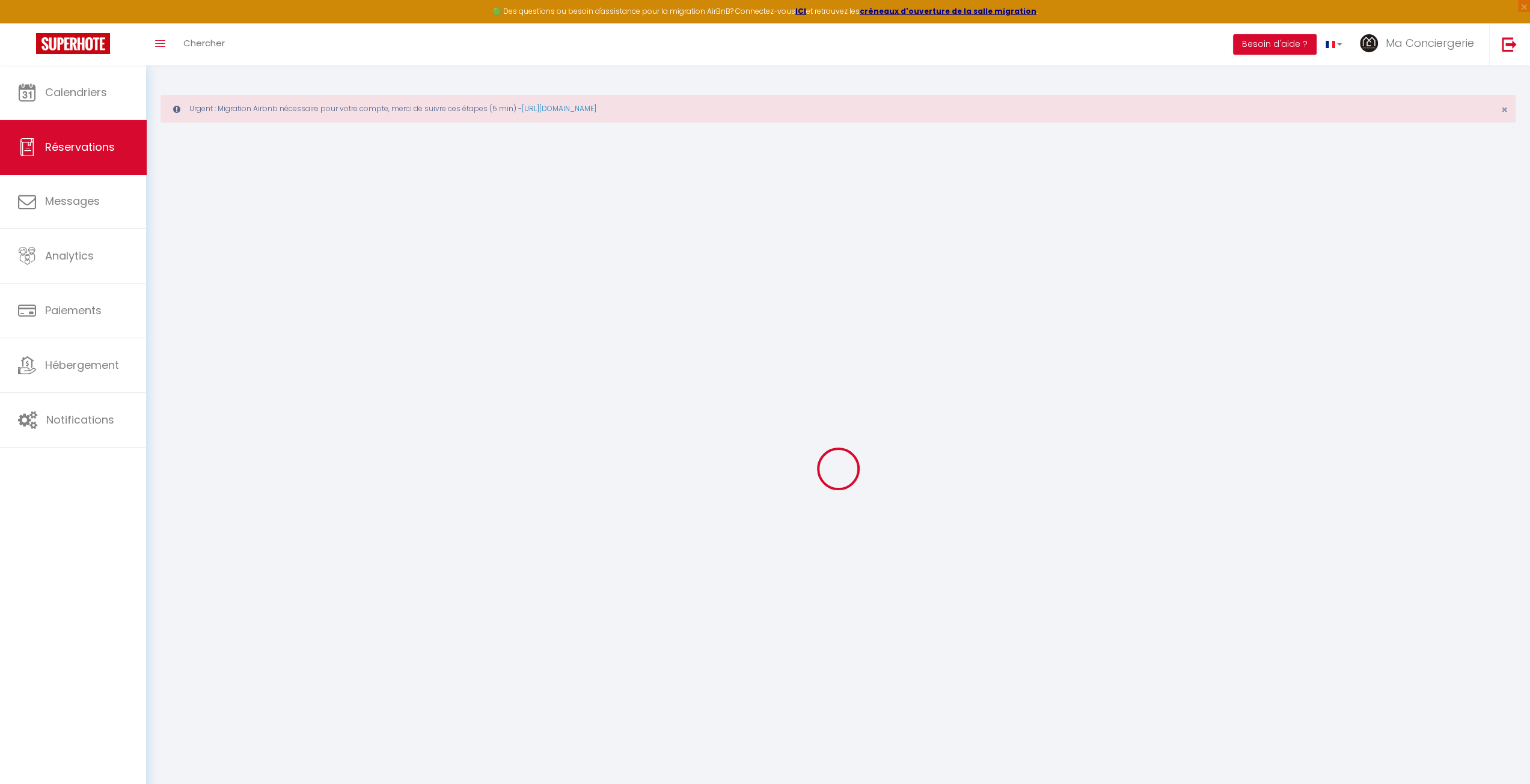
type input "30"
type input "0"
select select
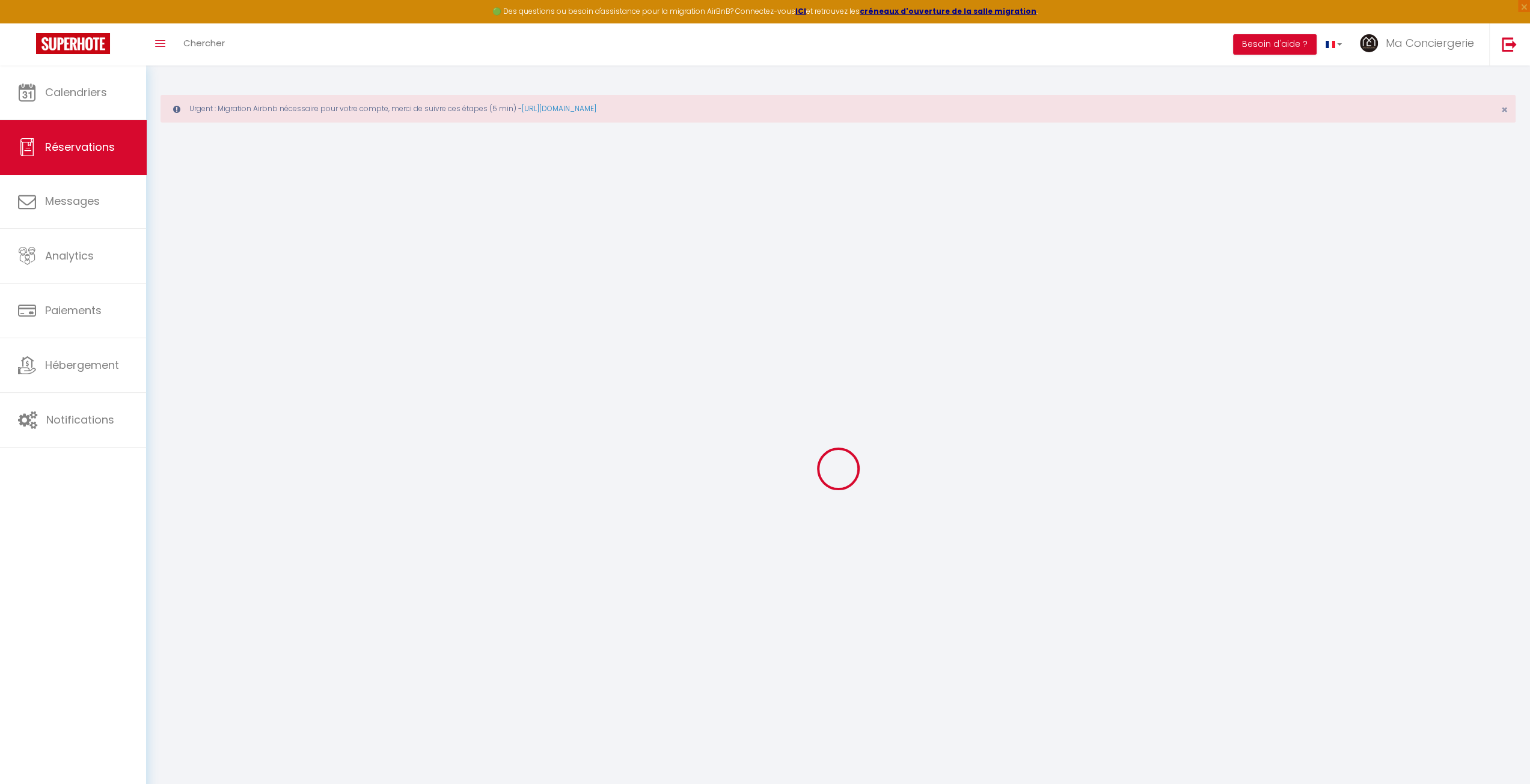
select select "15"
checkbox input "false"
select select
checkbox input "false"
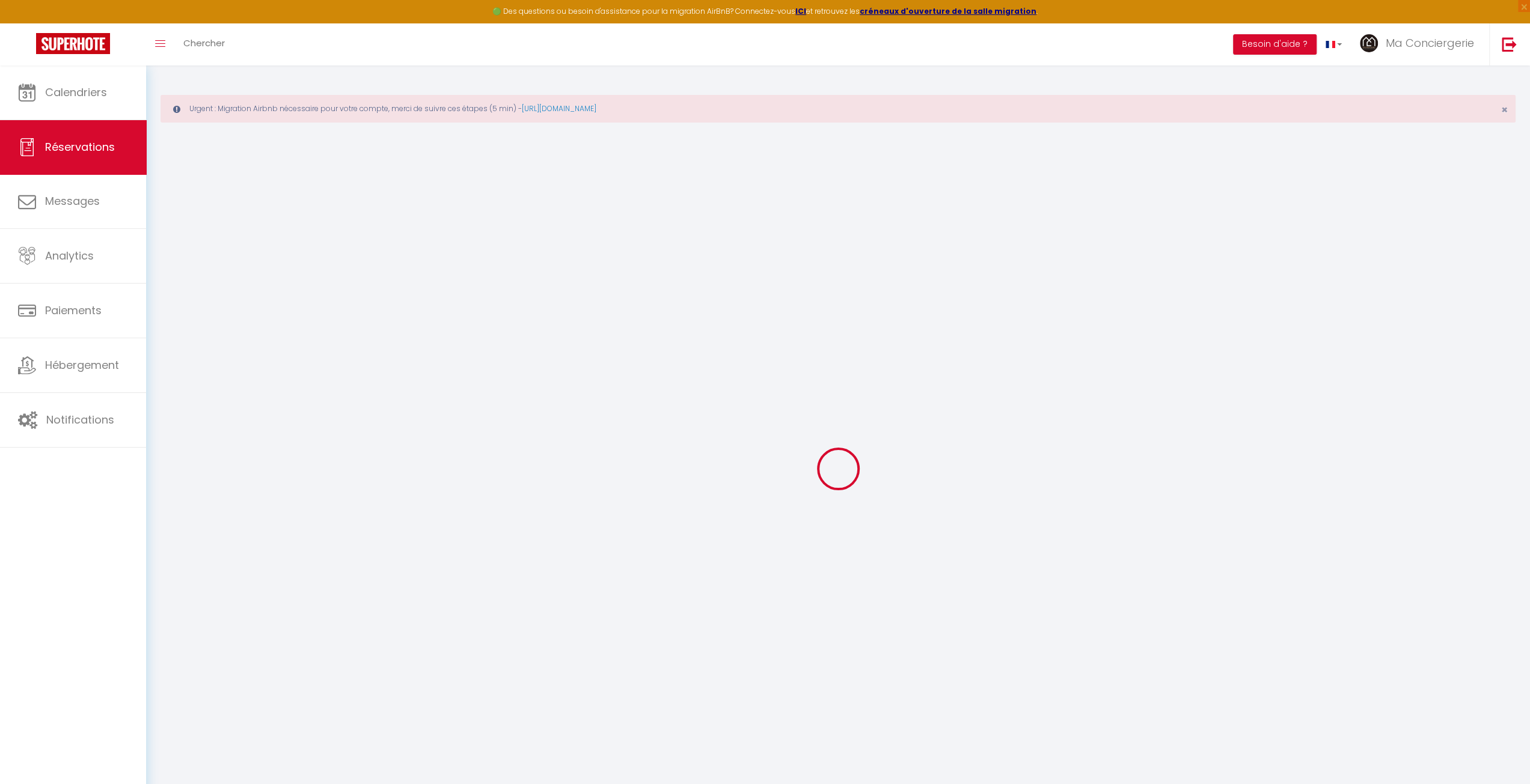
select select
checkbox input "false"
type textarea "Bonjour, Nous arriverons dans la nuit du [DATE] (vers minuit) mais vous m'avez …"
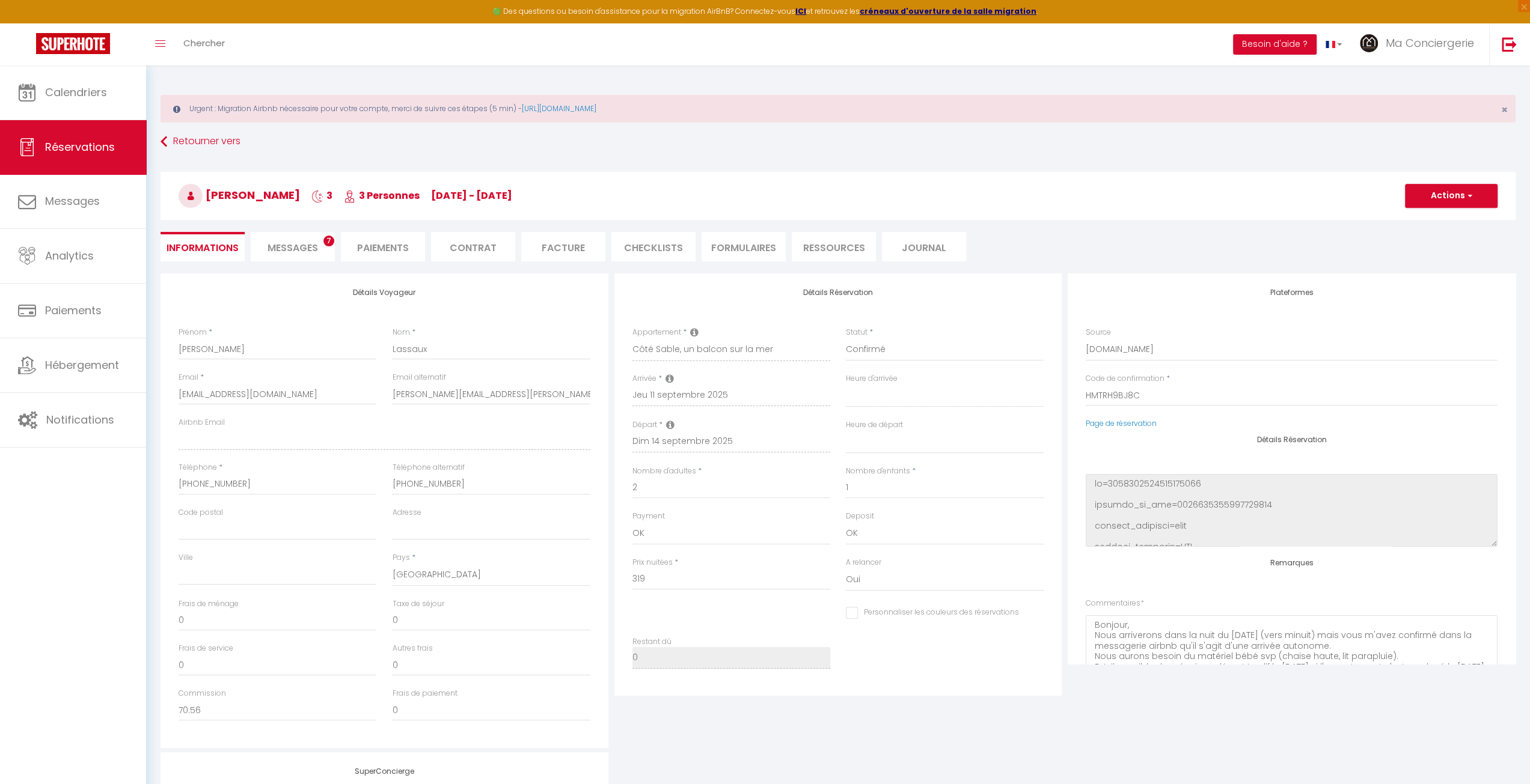
type input "73"
type input "10.63"
select select
checkbox input "false"
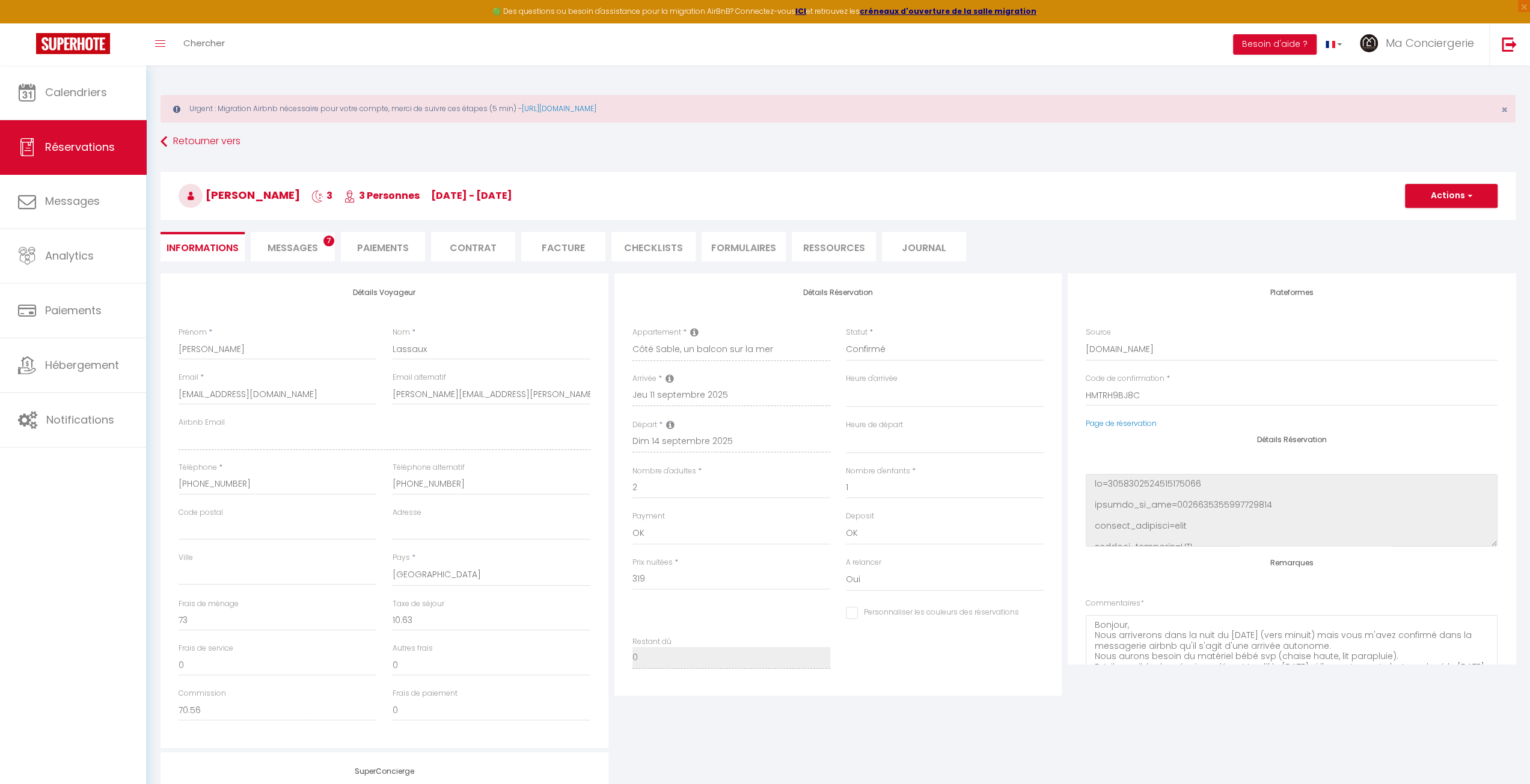
select select "17:00"
select select "10:00"
click at [304, 241] on span "Messages" at bounding box center [293, 247] width 51 height 14
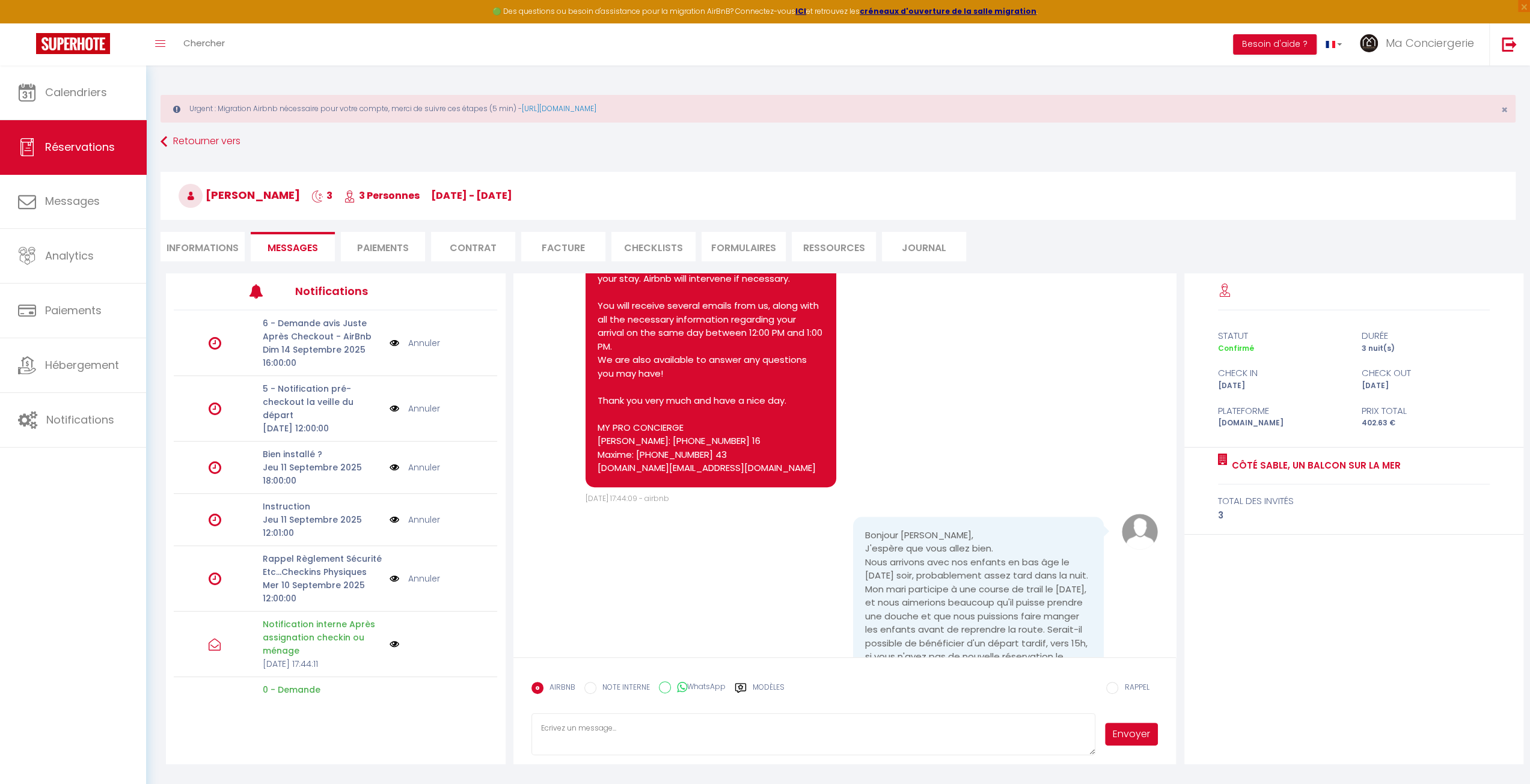
scroll to position [1117, 0]
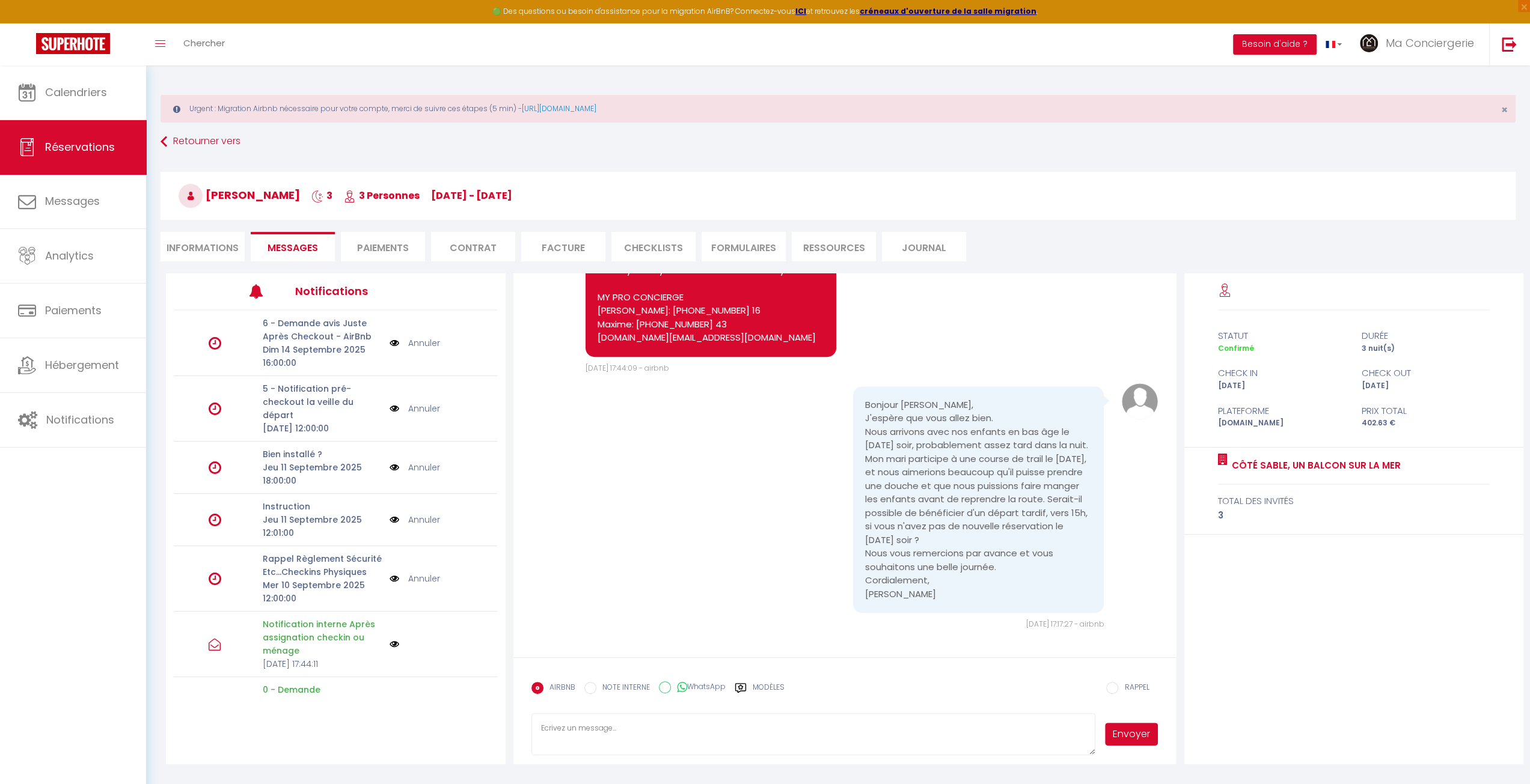
click at [915, 452] on pre "Bonjour [PERSON_NAME], J'espère que vous allez bien. Nous arrivons avec nos enf…" at bounding box center [979, 500] width 227 height 203
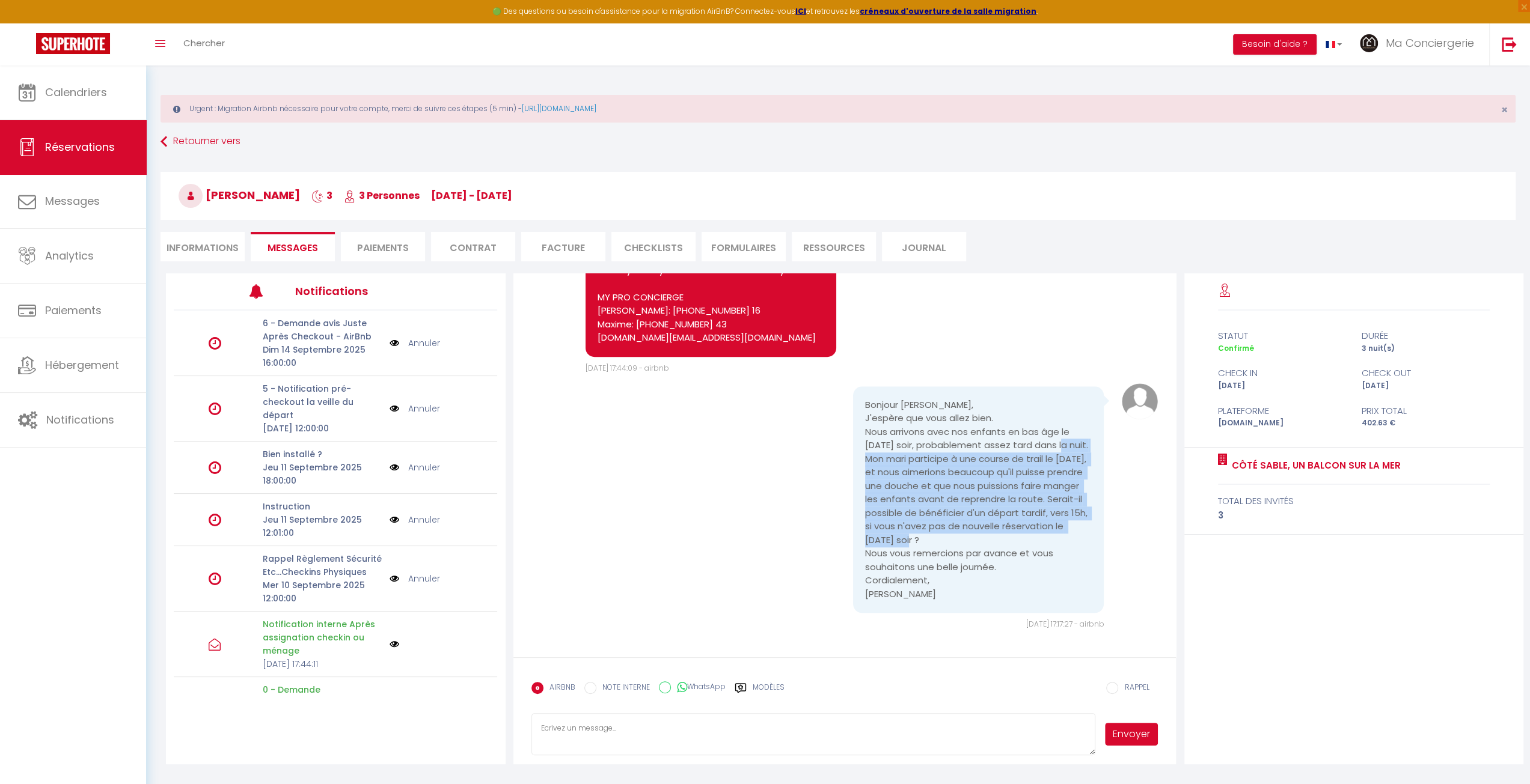
click at [915, 452] on pre "Bonjour [PERSON_NAME], J'espère que vous allez bien. Nous arrivons avec nos enf…" at bounding box center [979, 500] width 227 height 203
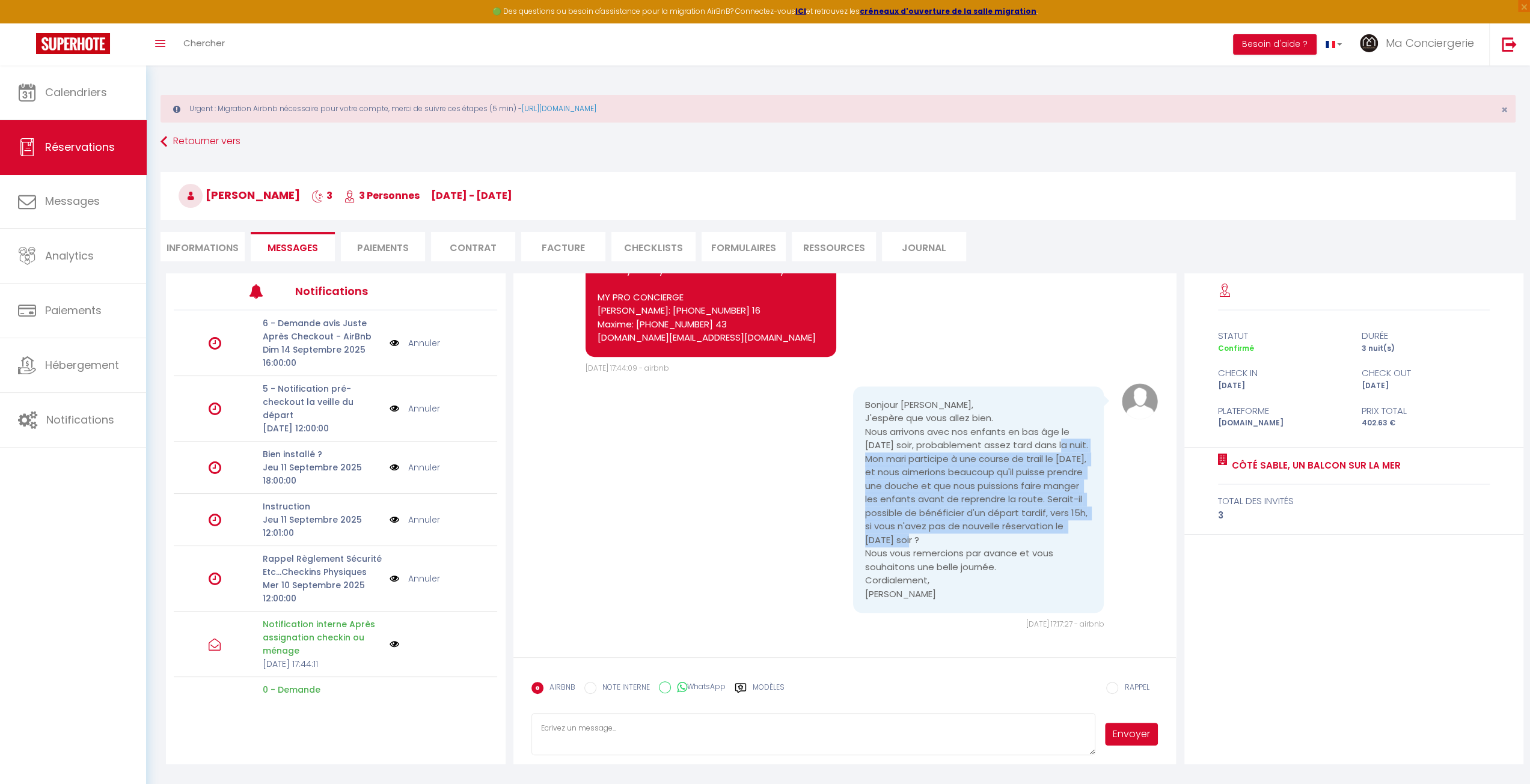
click at [919, 531] on pre "Bonjour [PERSON_NAME], J'espère que vous allez bien. Nous arrivons avec nos enf…" at bounding box center [979, 500] width 227 height 203
drag, startPoint x: 960, startPoint y: 593, endPoint x: 857, endPoint y: 406, distance: 213.5
click at [857, 406] on div "Bonjour [PERSON_NAME], J'espère que vous allez bien. Nous arrivons avec nos enf…" at bounding box center [978, 500] width 251 height 227
click at [865, 404] on pre "Bonjour [PERSON_NAME], J'espère que vous allez bien. Nous arrivons avec nos enf…" at bounding box center [979, 500] width 227 height 203
drag, startPoint x: 859, startPoint y: 404, endPoint x: 950, endPoint y: 597, distance: 213.4
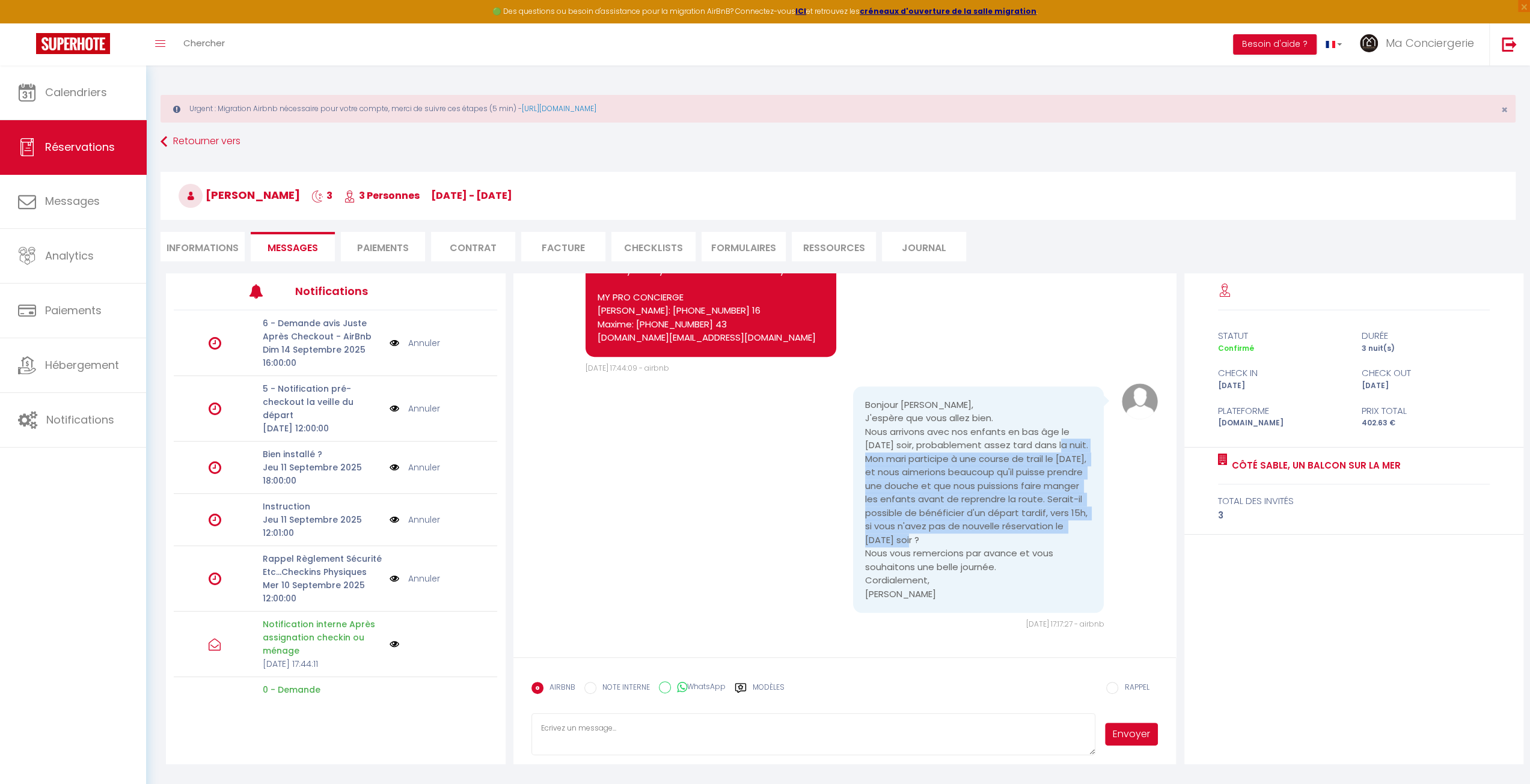
click at [950, 597] on pre "Bonjour [PERSON_NAME], J'espère que vous allez bien. Nous arrivons avec nos enf…" at bounding box center [979, 500] width 227 height 203
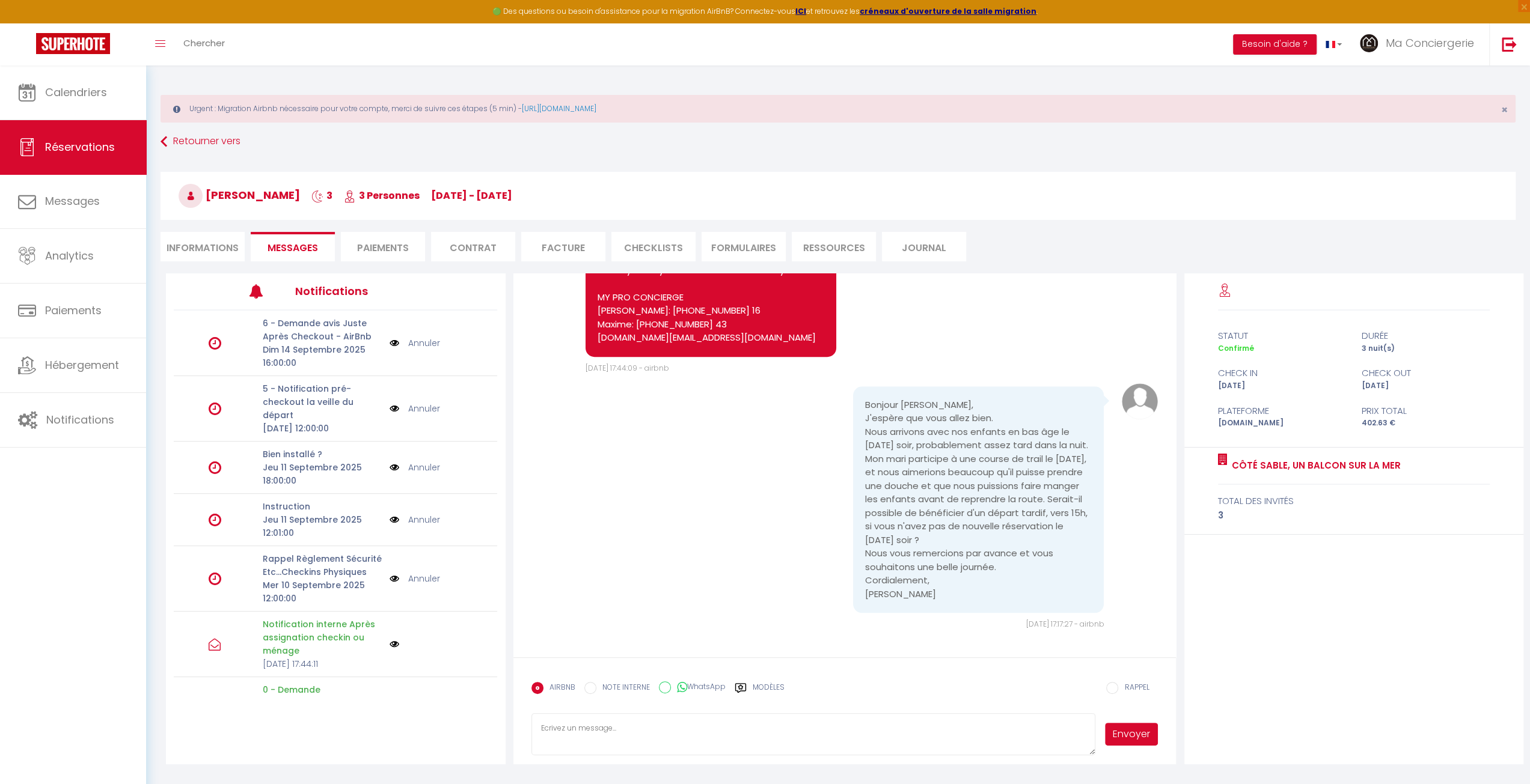
click at [763, 553] on div "Bonjour [PERSON_NAME], J'espère que vous allez bien. Nous arrivons avec nos enf…" at bounding box center [845, 507] width 627 height 247
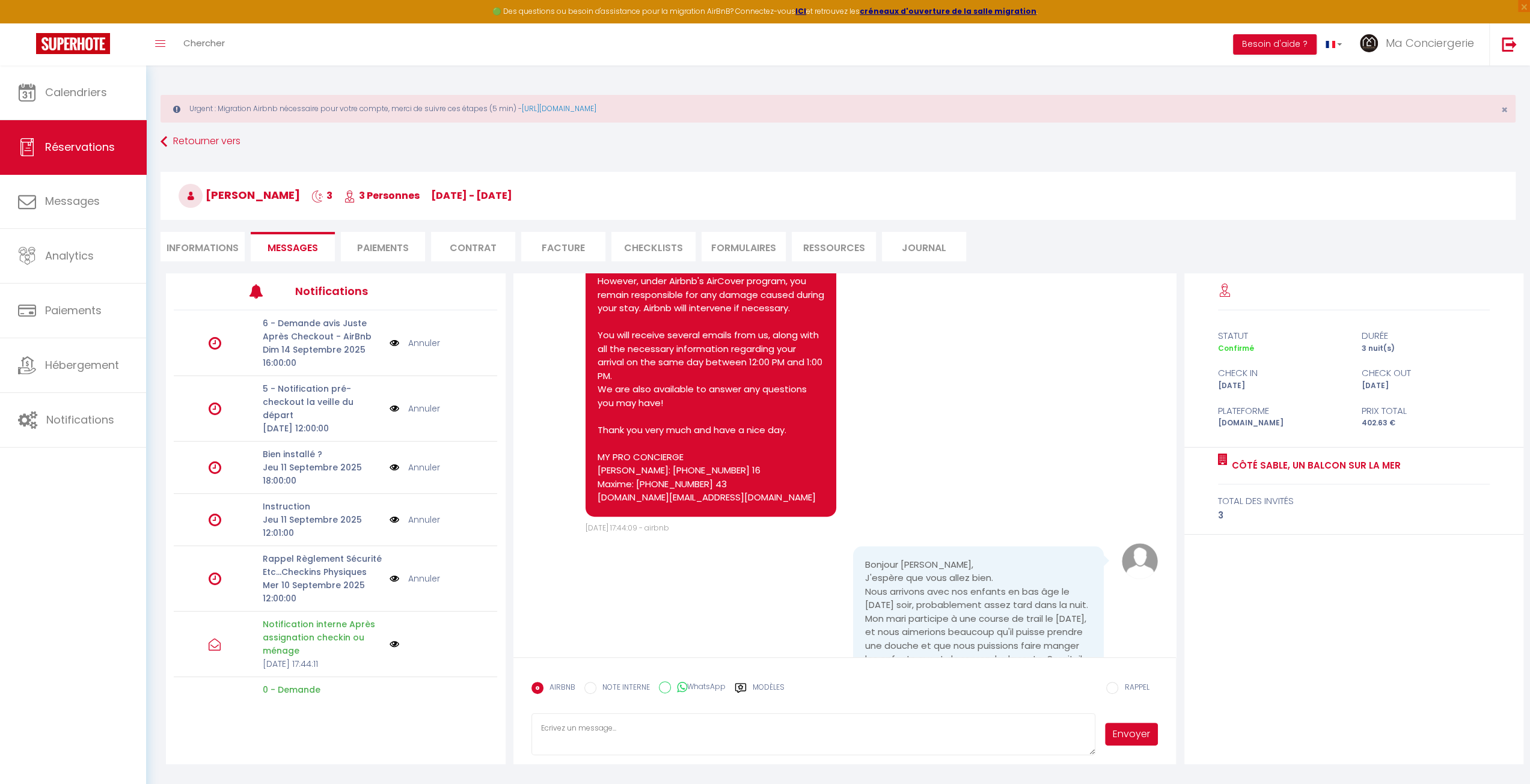
click at [157, 144] on div "Retourner vers [PERSON_NAME] 3 3 Personnes [DATE] - [DATE] Actions Enregistrer …" at bounding box center [838, 202] width 1370 height 142
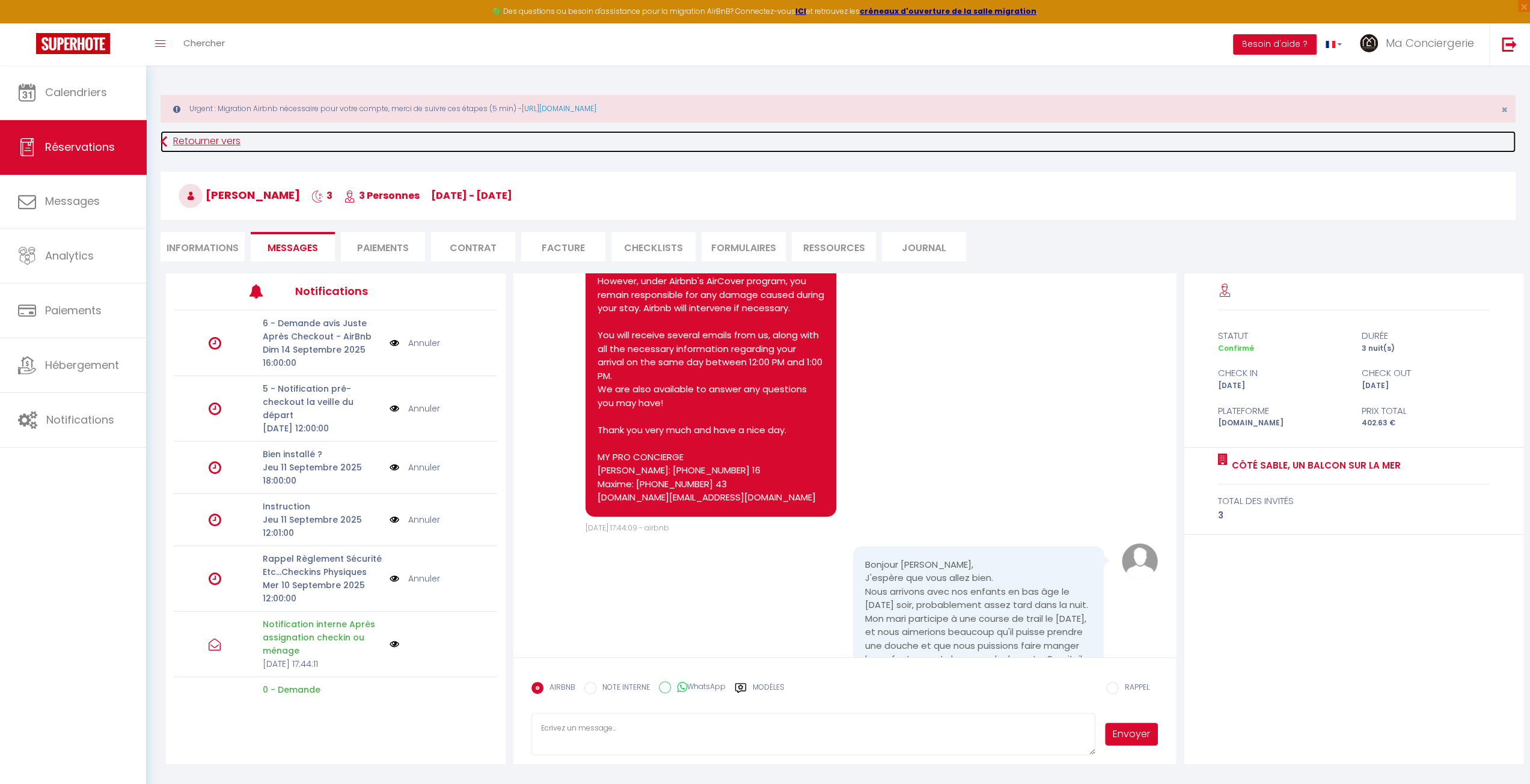
click at [176, 138] on link "Retourner vers" at bounding box center [838, 142] width 1355 height 22
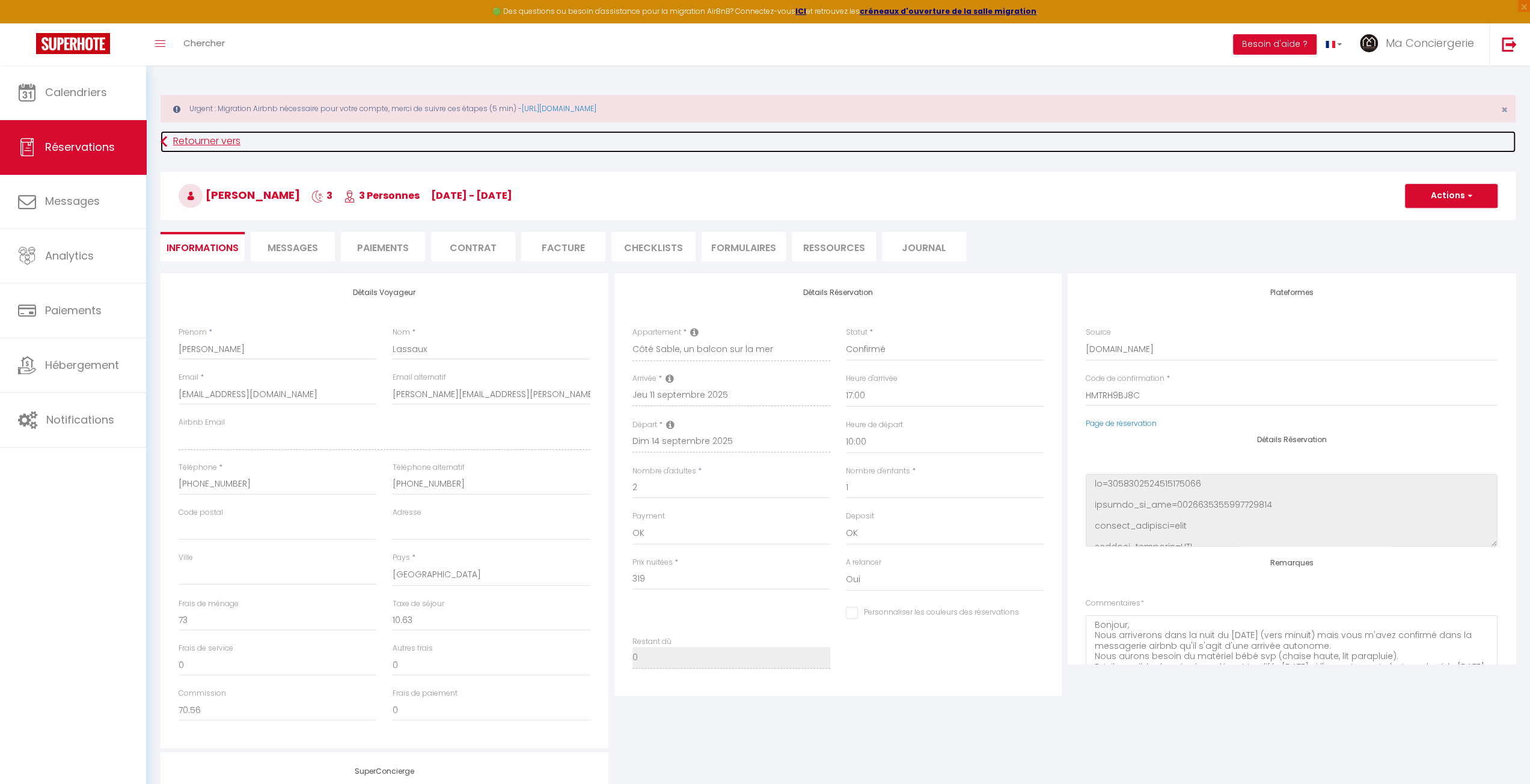
click at [169, 140] on link "Retourner vers" at bounding box center [838, 142] width 1355 height 22
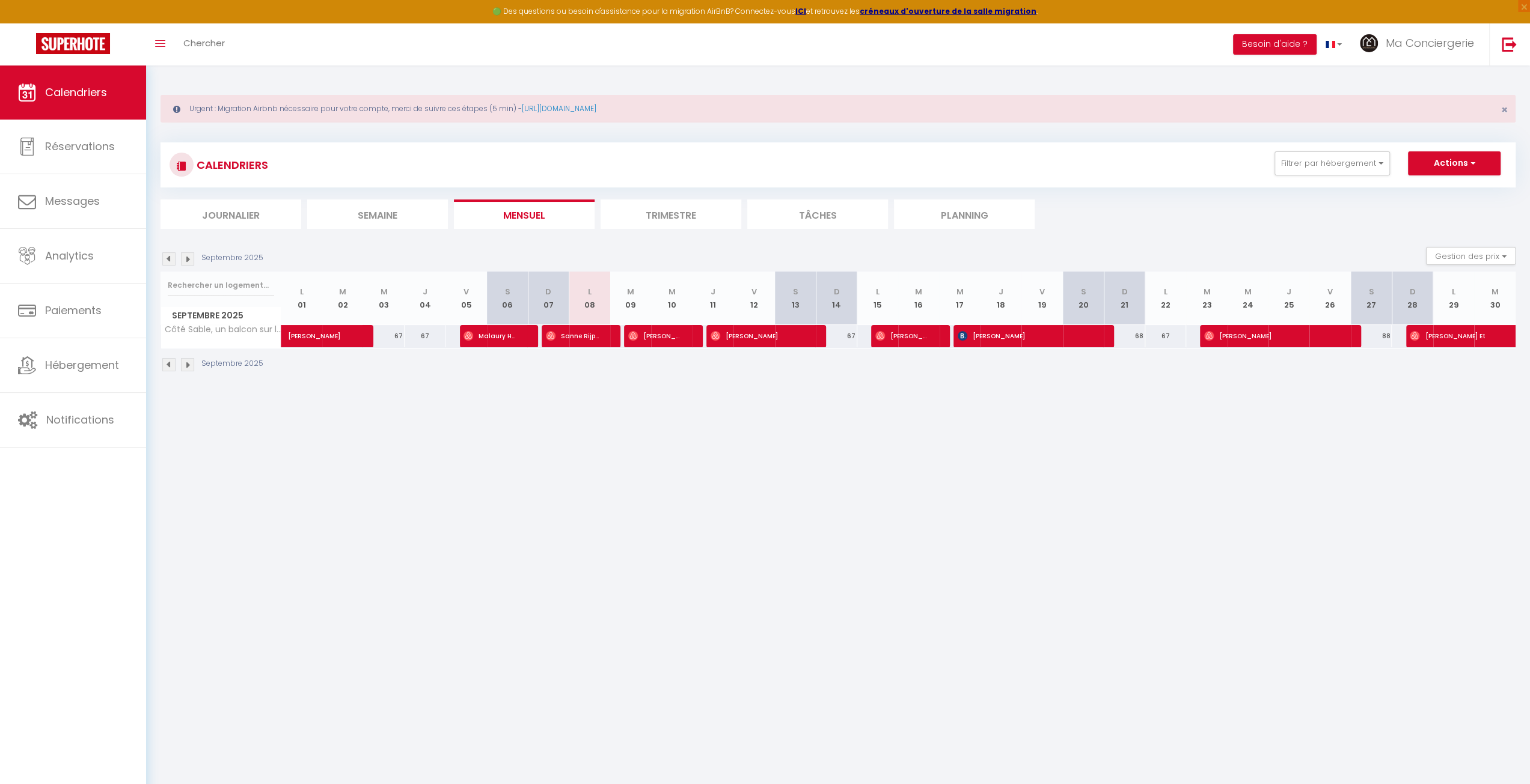
click at [206, 233] on div "CALENDRIERS Filtrer par hébergement SCI MA2 - Maison 1747 MAISON 1747 - [GEOGRA…" at bounding box center [838, 258] width 1355 height 253
click at [794, 336] on span "[PERSON_NAME]" at bounding box center [758, 336] width 96 height 23
select select "OK"
select select "0"
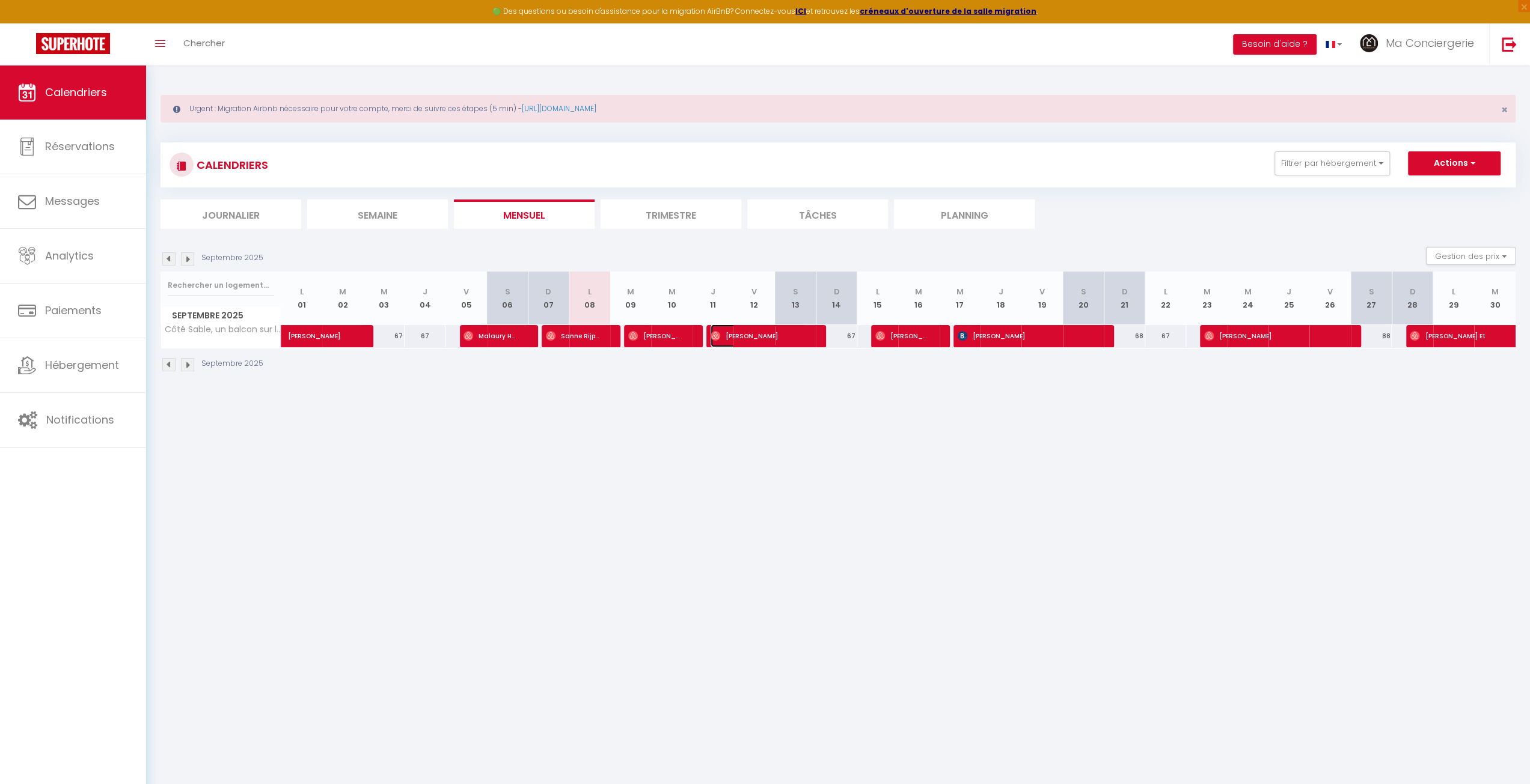
select select "0"
select select "1"
select select
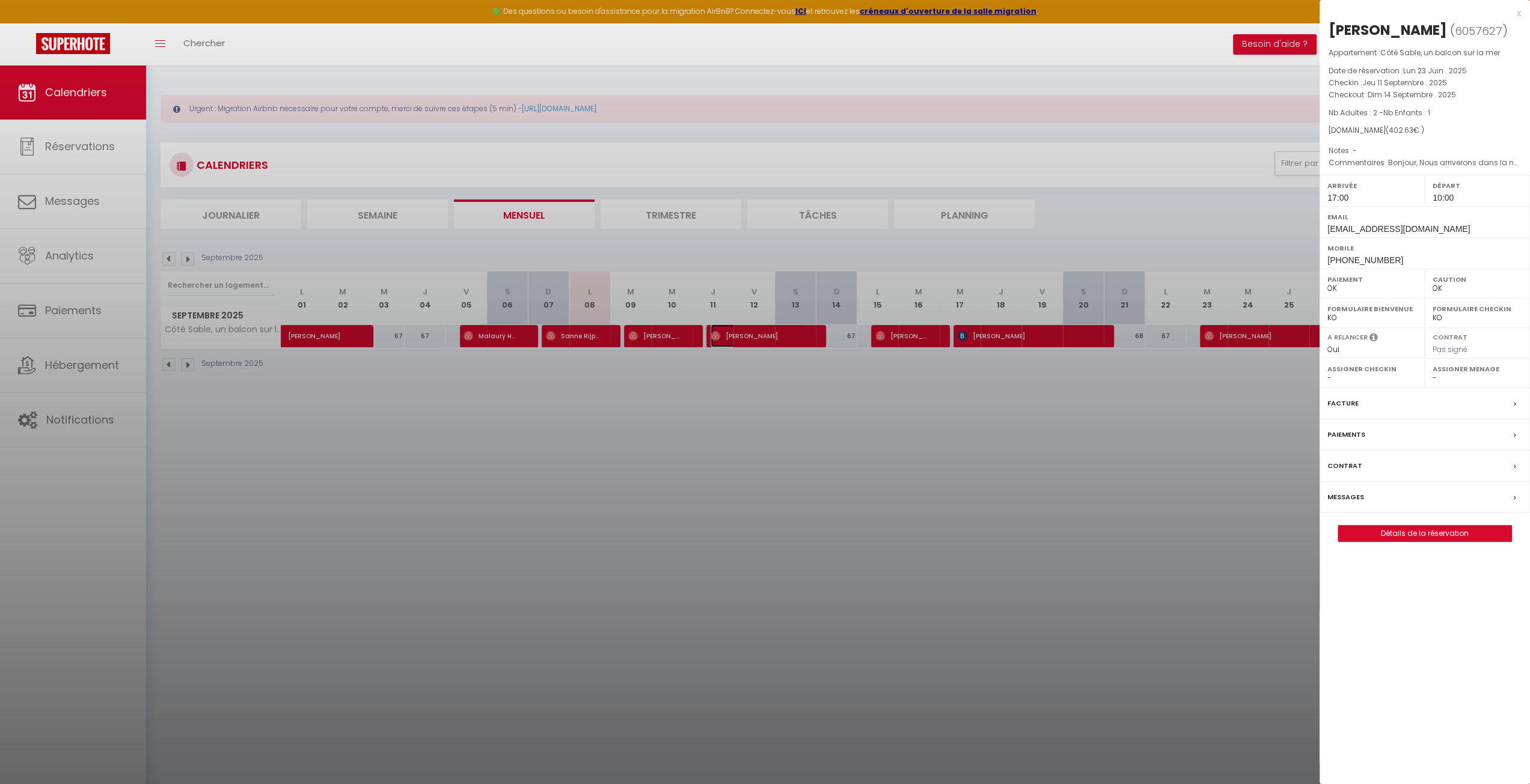
select select "39912"
click at [1434, 532] on link "Détails de la réservation" at bounding box center [1424, 534] width 173 height 16
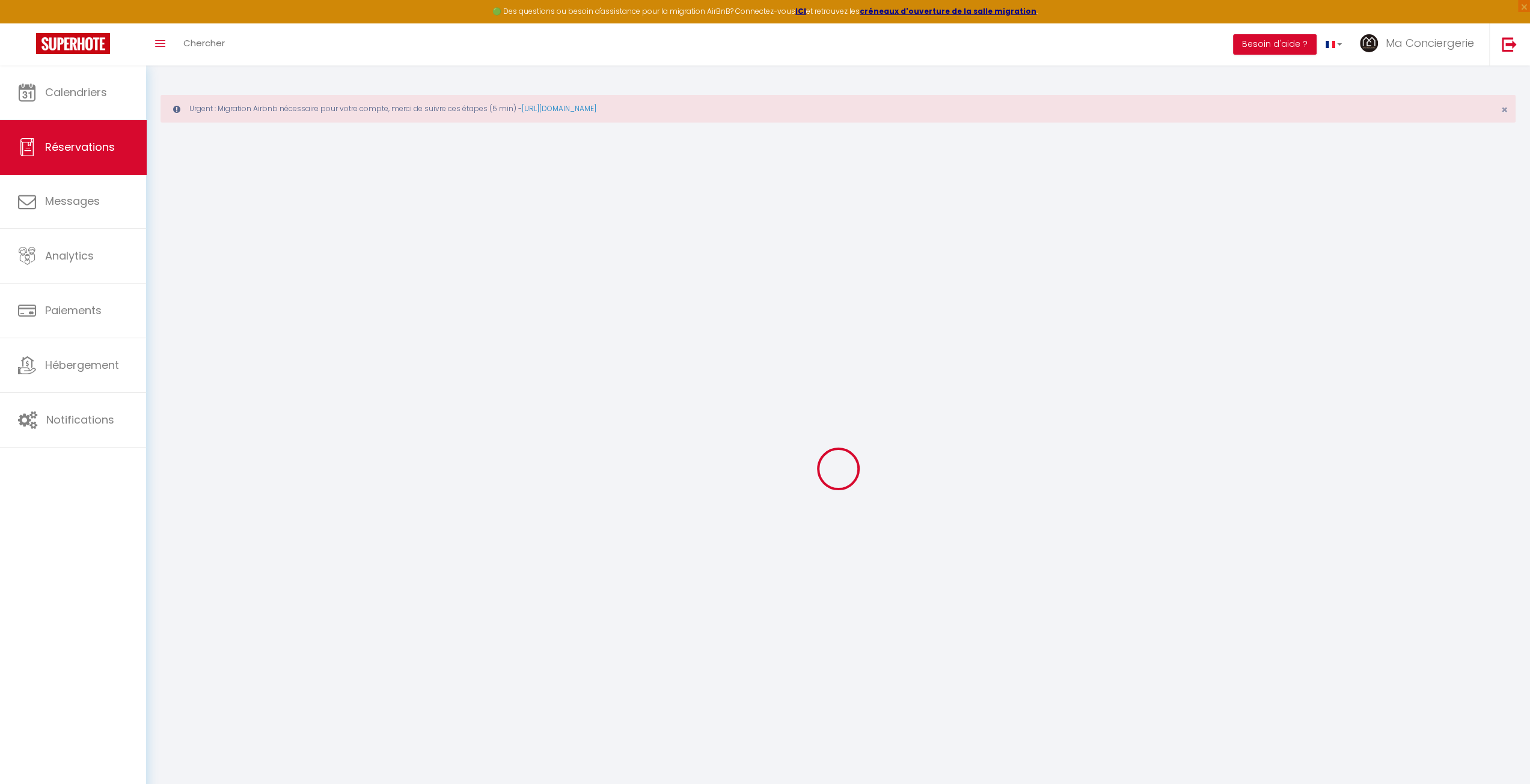
select select
checkbox input "false"
select select
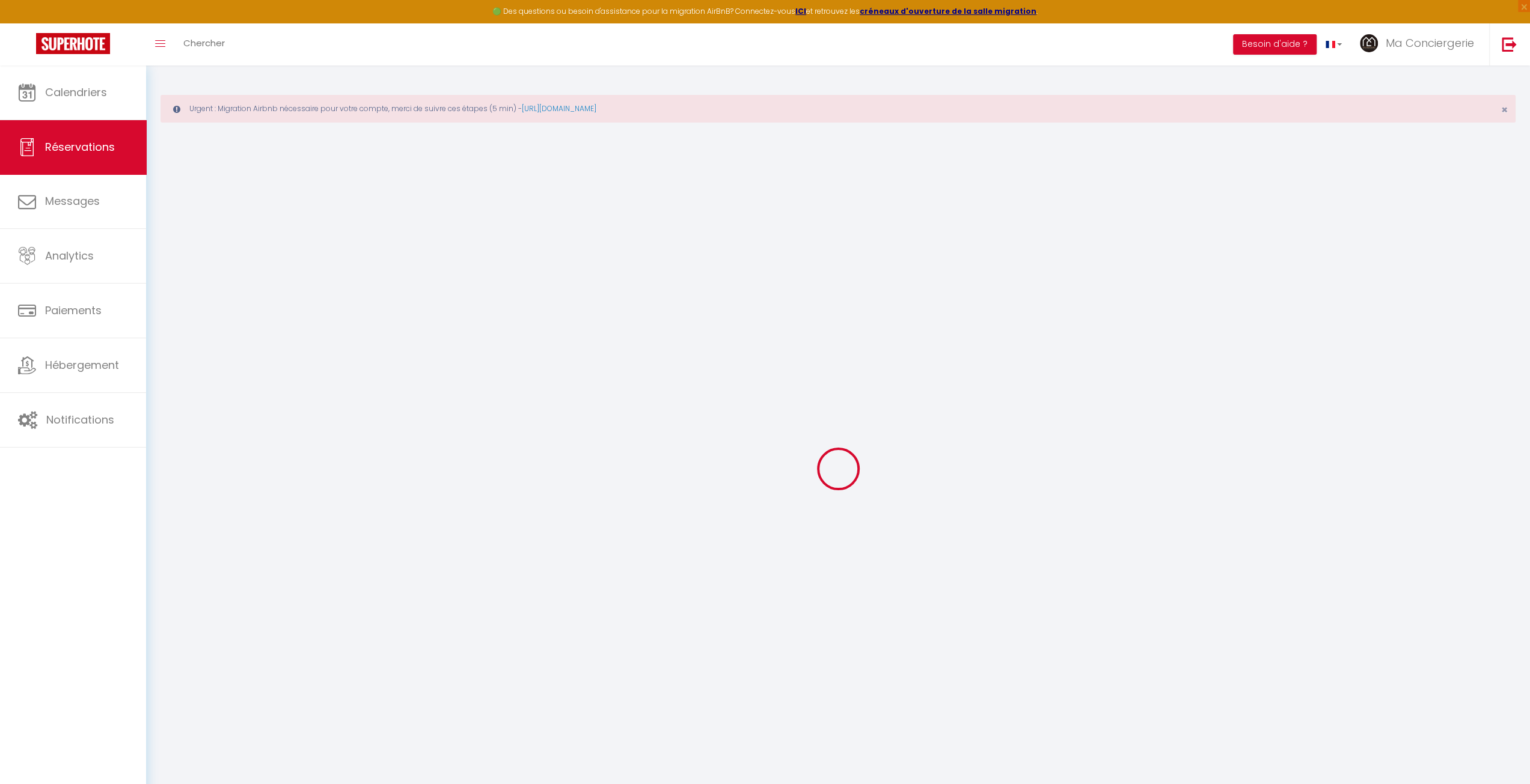
checkbox input "false"
type textarea "Bonjour, Nous arriverons dans la nuit du [DATE] (vers minuit) mais vous m'avez …"
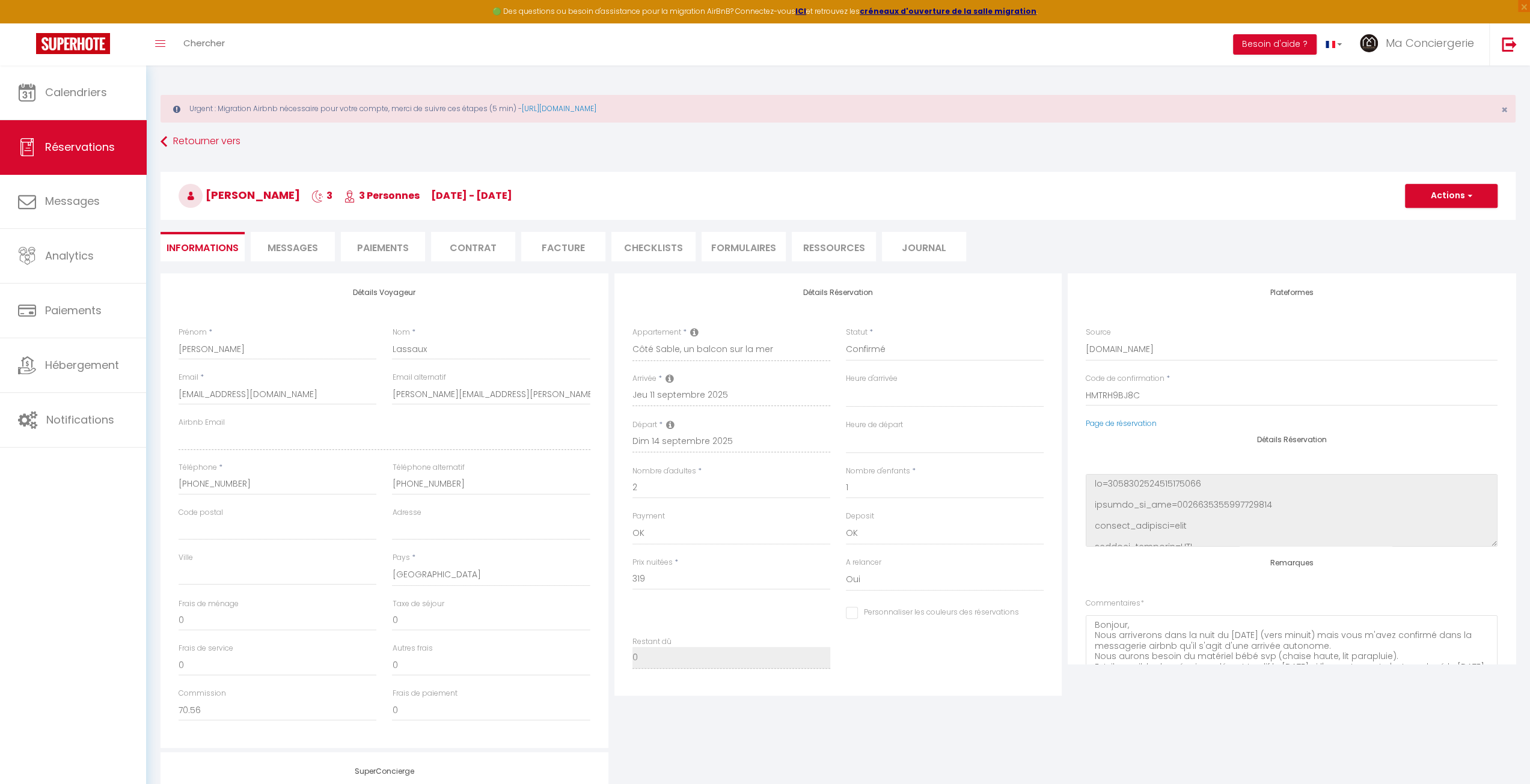
type input "73"
type input "10.63"
select select
checkbox input "false"
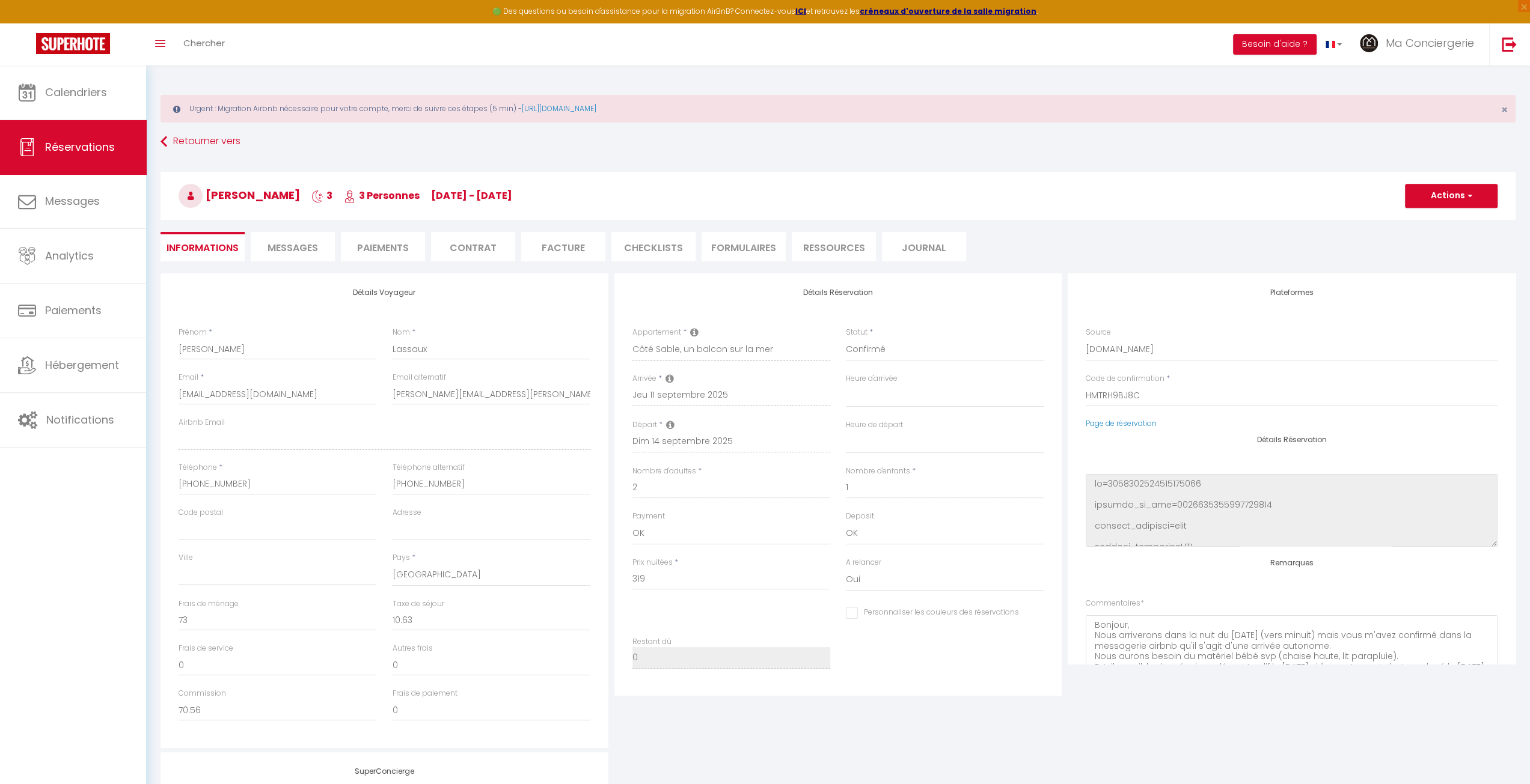
select select "17:00"
select select "10:00"
click at [277, 245] on span "Messages" at bounding box center [293, 247] width 51 height 14
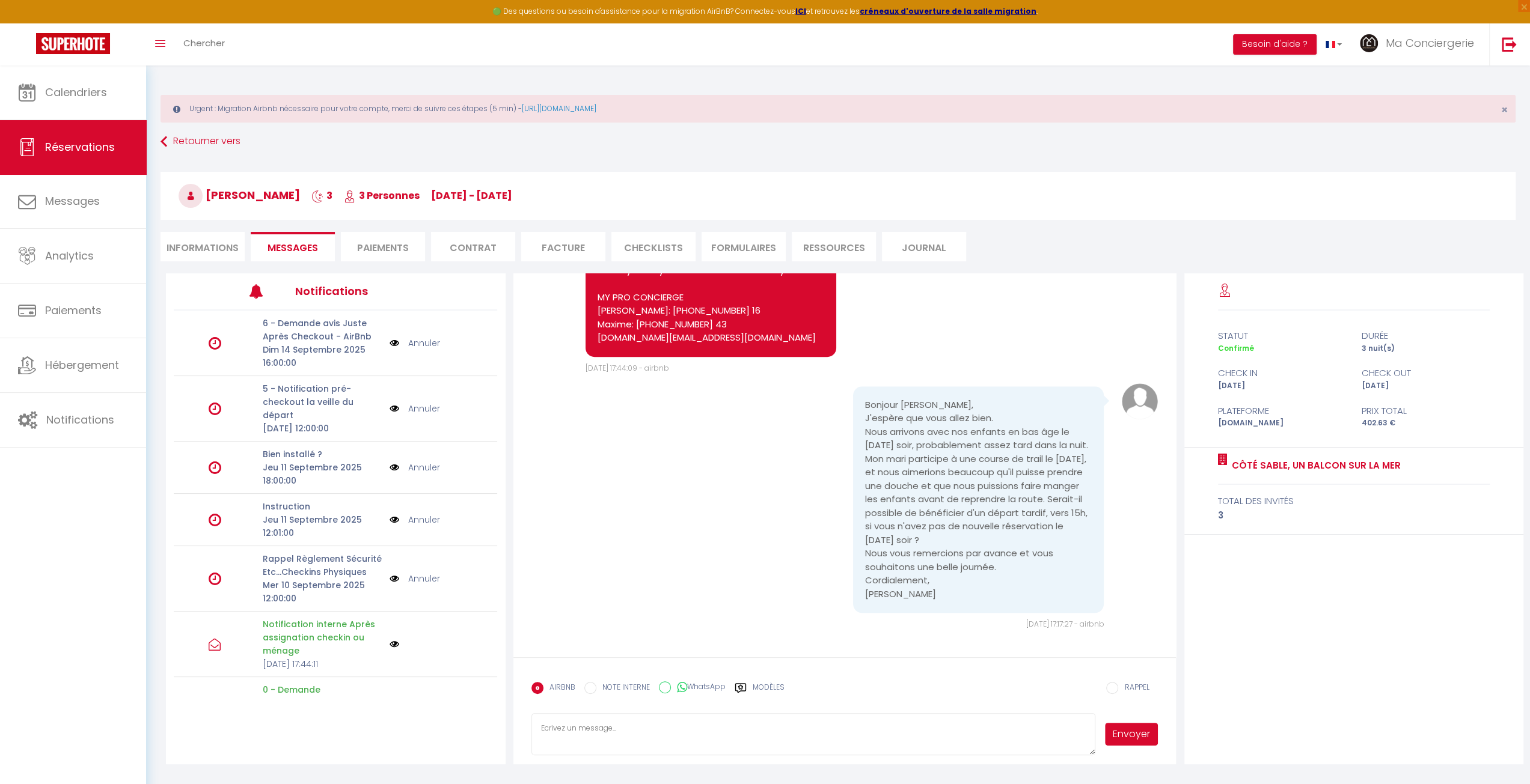
scroll to position [1117, 0]
click at [179, 244] on li "Informations" at bounding box center [202, 247] width 84 height 30
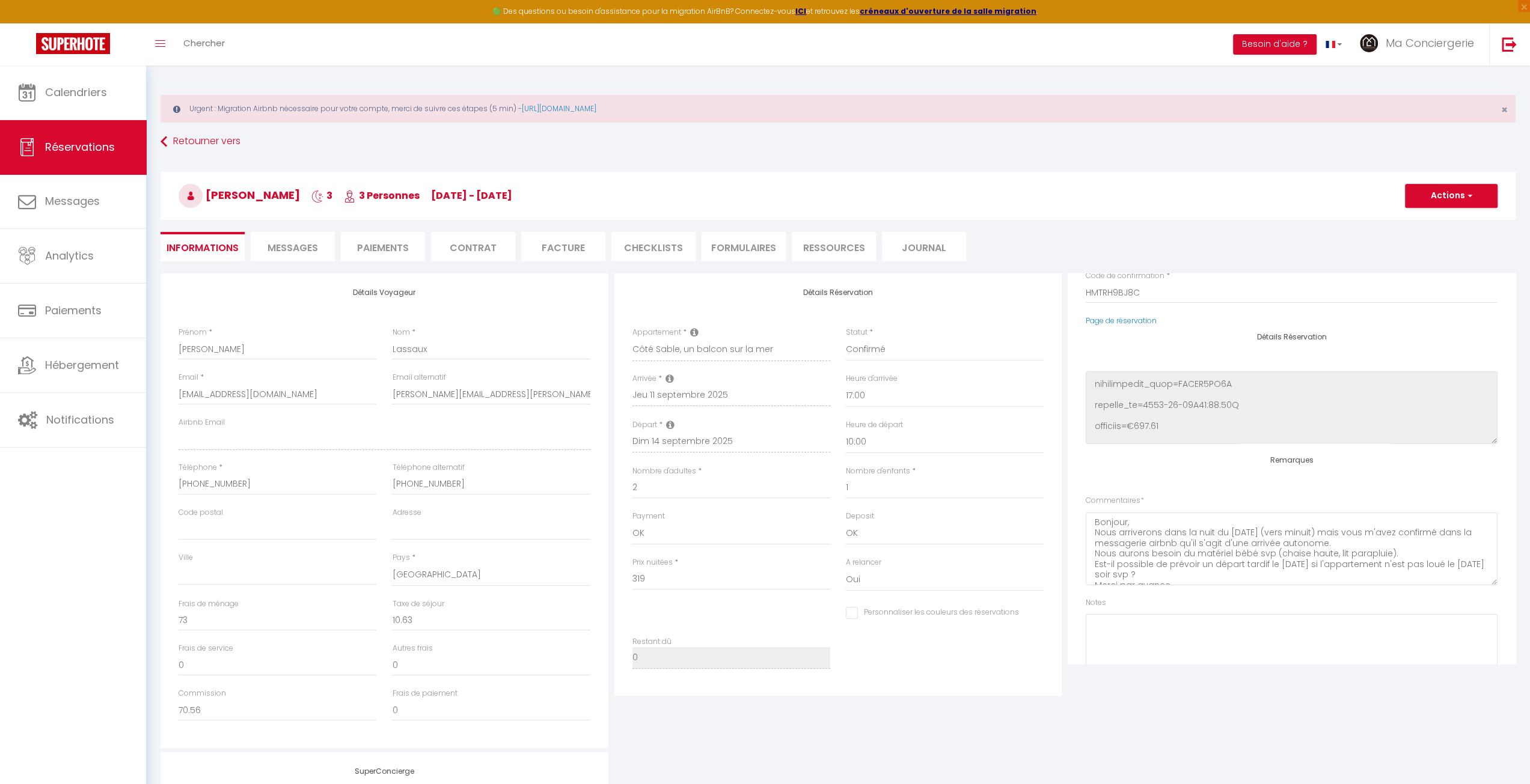
scroll to position [152, 0]
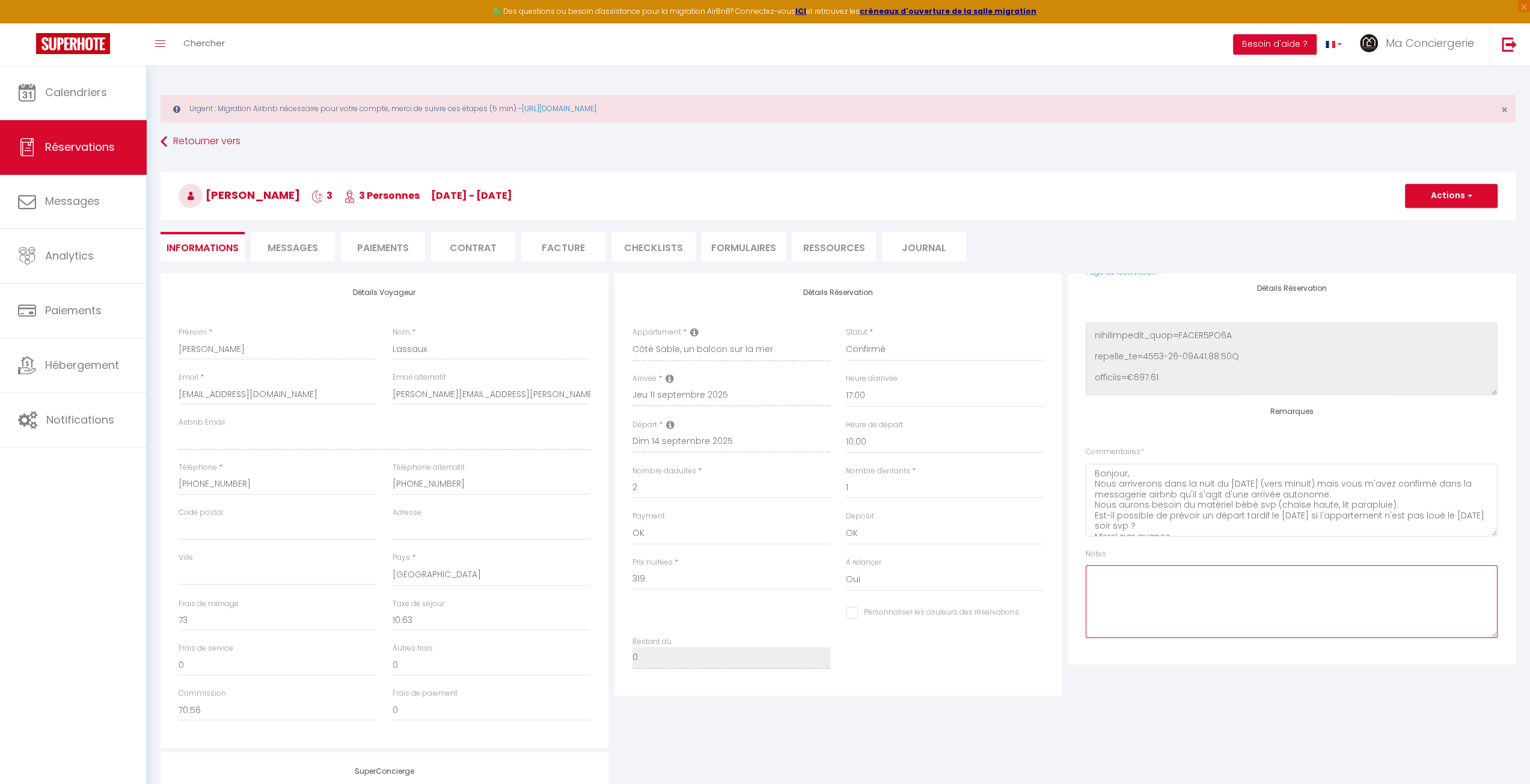
click at [1159, 597] on textarea at bounding box center [1291, 602] width 412 height 73
type textarea "Départ 15h"
checkbox input "false"
type textarea "Départ 15h le d"
checkbox input "false"
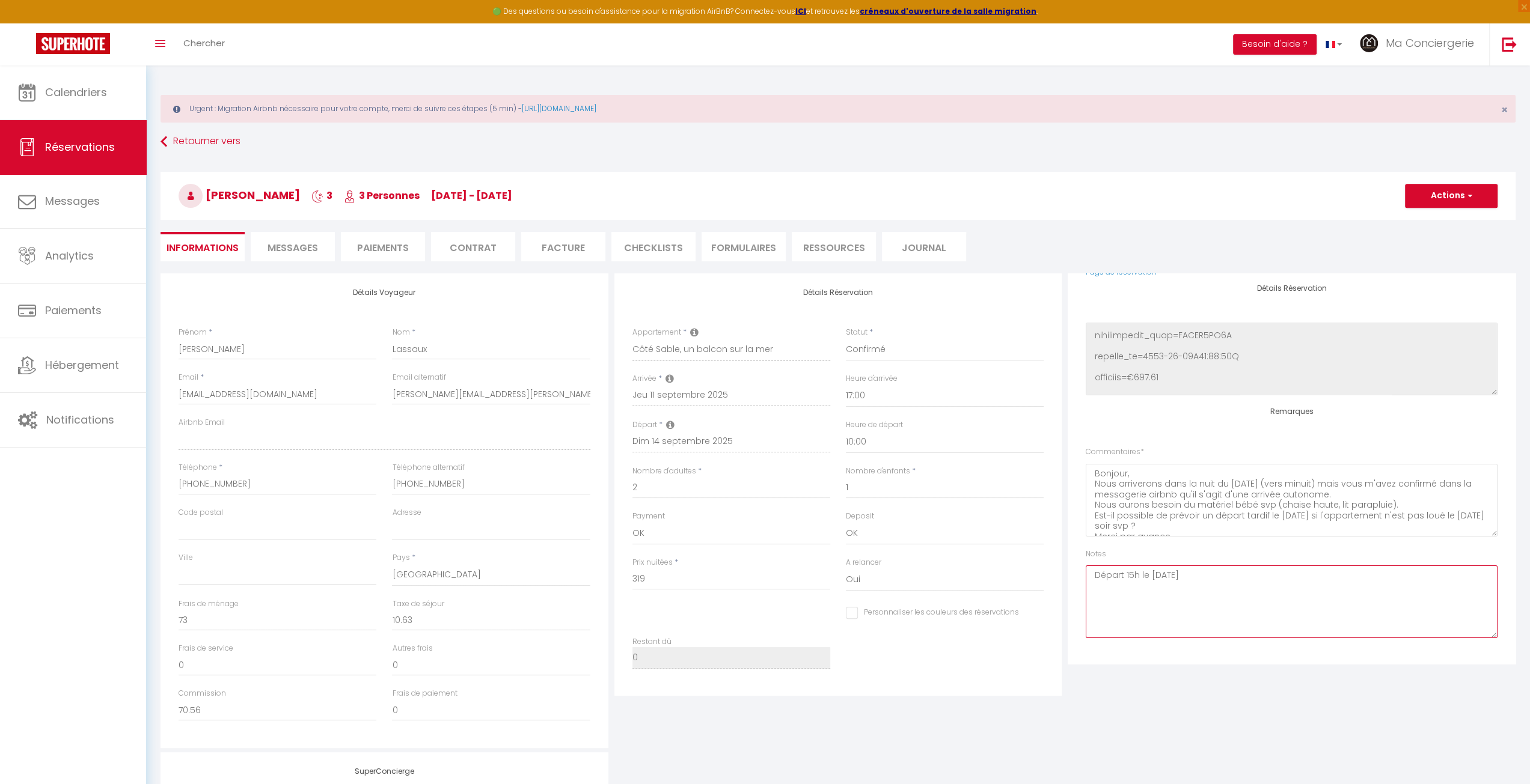
type textarea "Départ 15h le [DATE]"
click at [1436, 185] on button "Actions" at bounding box center [1451, 196] width 92 height 24
click at [1429, 217] on link "Enregistrer" at bounding box center [1439, 222] width 95 height 16
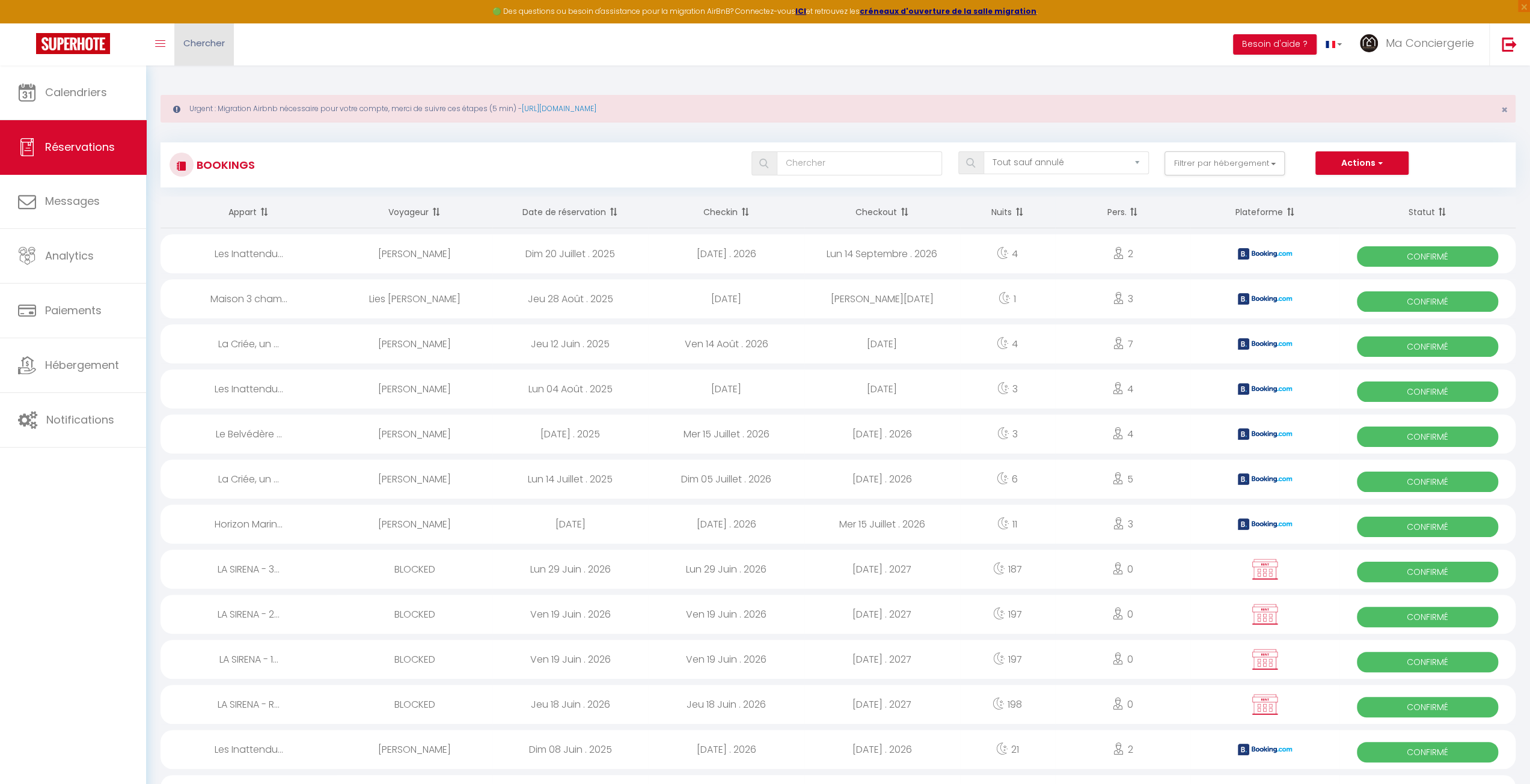
click at [187, 49] on span "Chercher" at bounding box center [204, 43] width 42 height 13
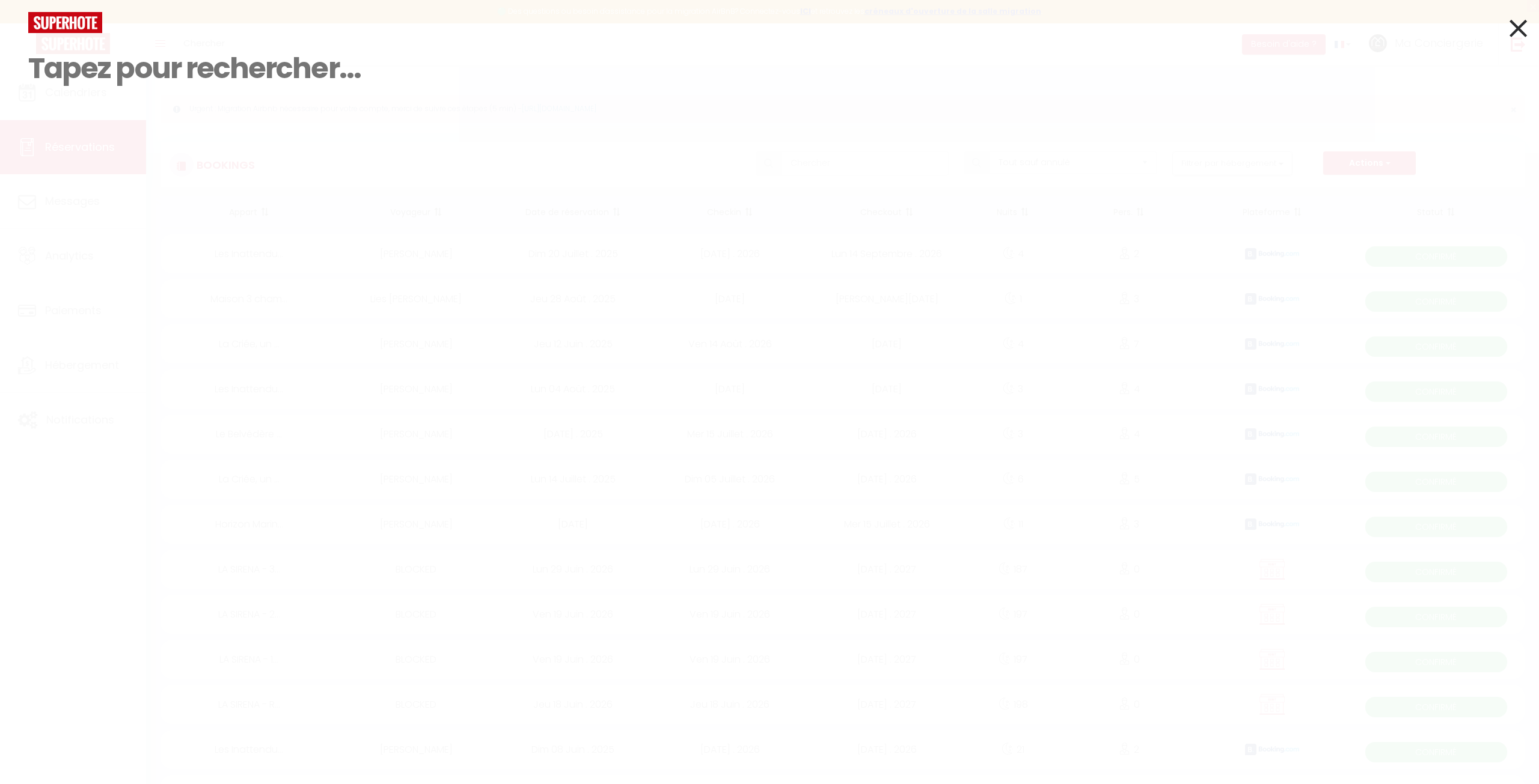
click at [164, 76] on input at bounding box center [770, 69] width 1483 height 71
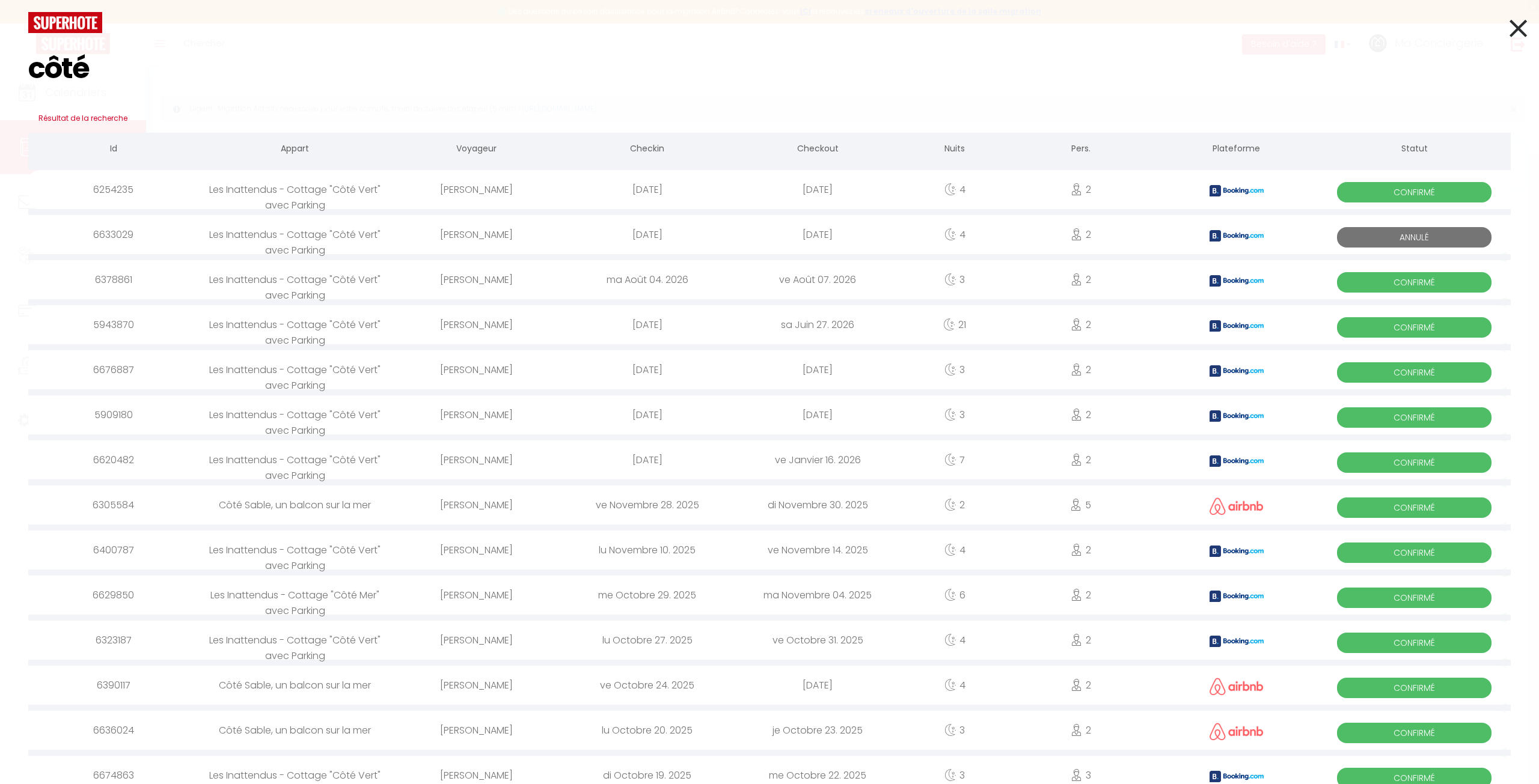
type input "côté"
click at [1510, 24] on icon at bounding box center [1519, 28] width 17 height 30
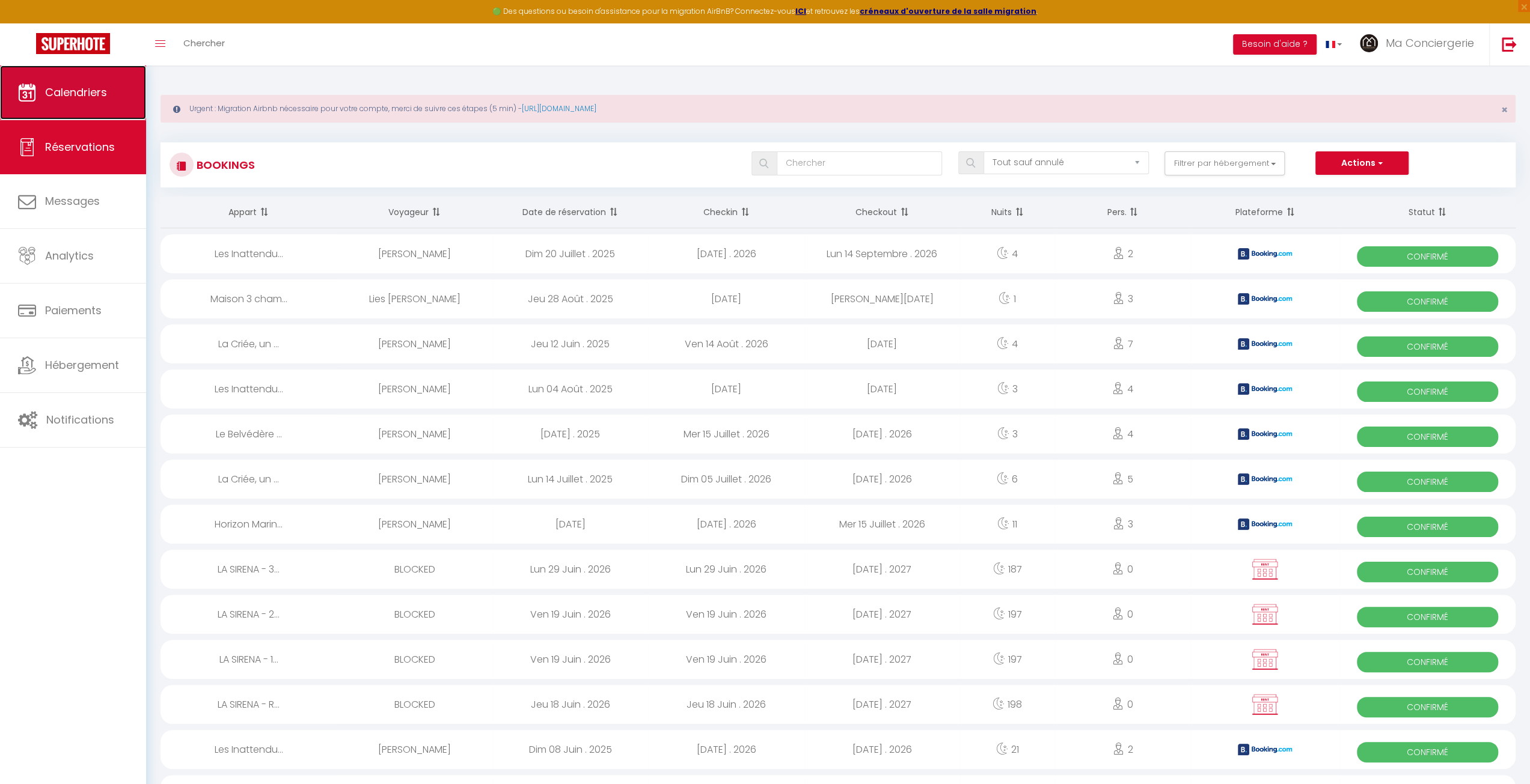
click at [93, 81] on link "Calendriers" at bounding box center [73, 92] width 146 height 54
